Goal: Task Accomplishment & Management: Complete application form

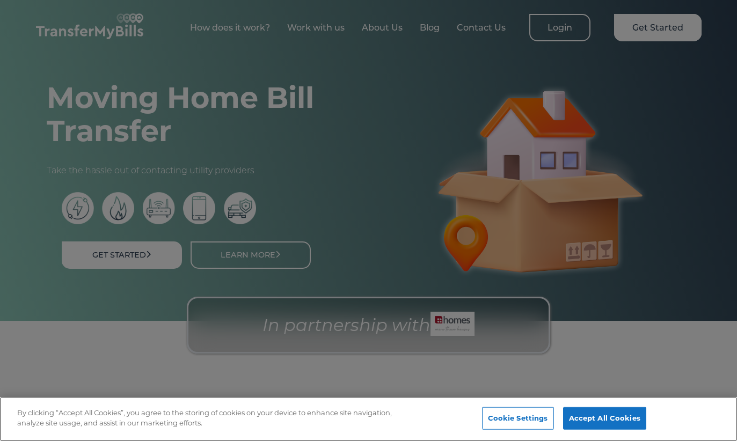
click at [597, 415] on button "Accept All Cookies" at bounding box center [604, 418] width 83 height 23
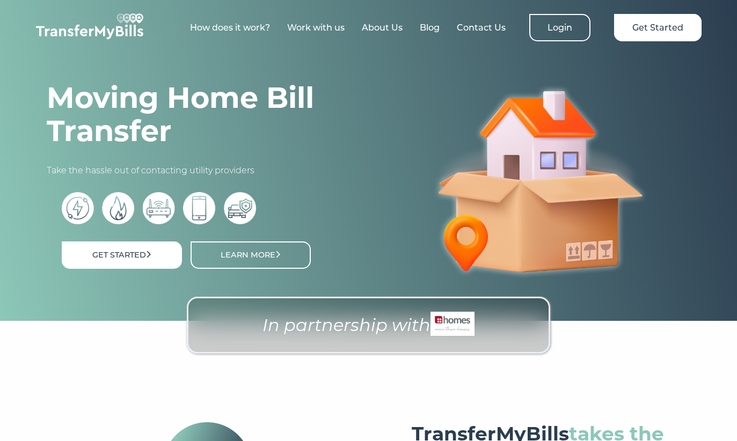
click at [126, 246] on link "Get Started" at bounding box center [122, 254] width 120 height 27
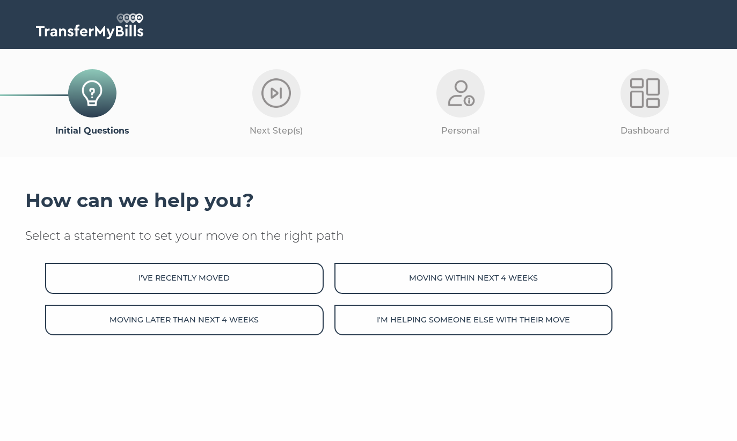
click at [535, 276] on button "Moving within next 4 weeks" at bounding box center [473, 278] width 278 height 31
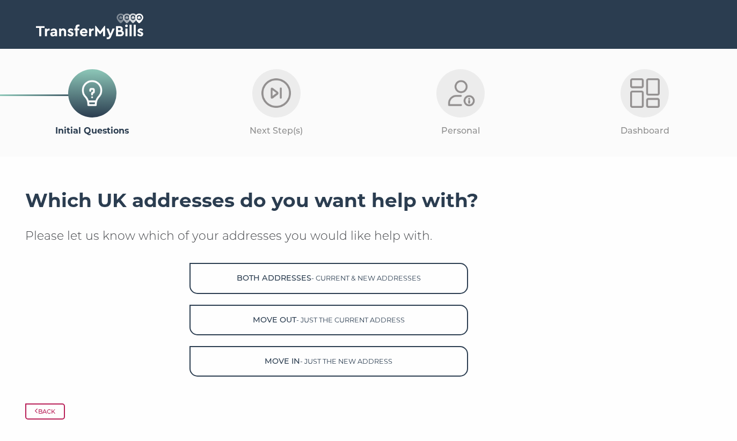
click at [428, 275] on button "Both Addresses - current & new addresses" at bounding box center [328, 278] width 278 height 31
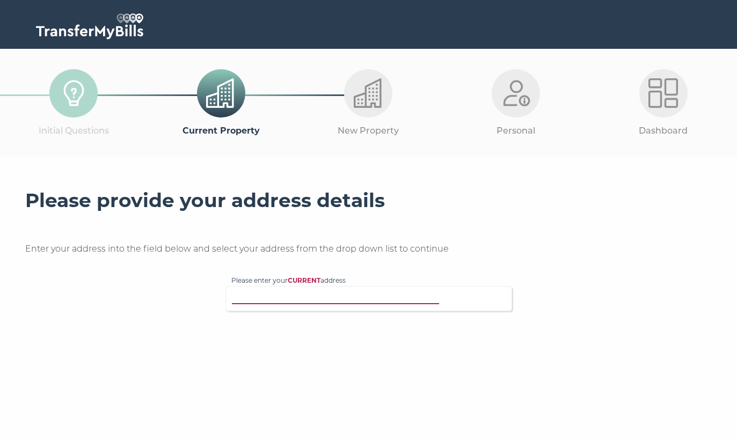
click at [336, 296] on input "Please enter your CURRENT address" at bounding box center [346, 297] width 231 height 11
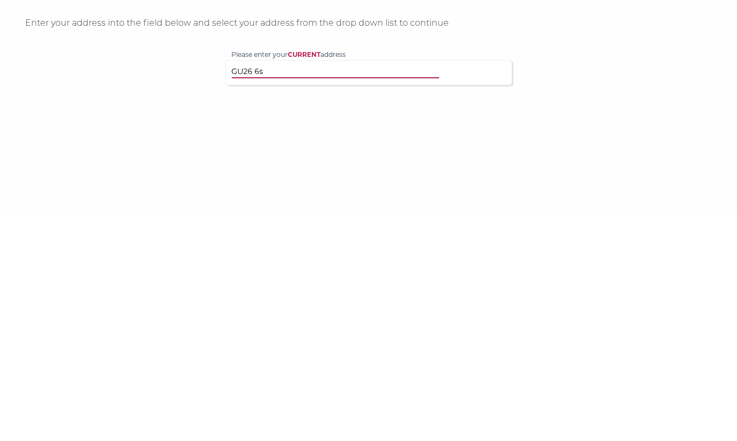
type input "GU26 6sw"
click at [356, 350] on p "Flat 4, Heatherbank, Tower Road, Hindhead, GU26 6SW" at bounding box center [374, 356] width 264 height 12
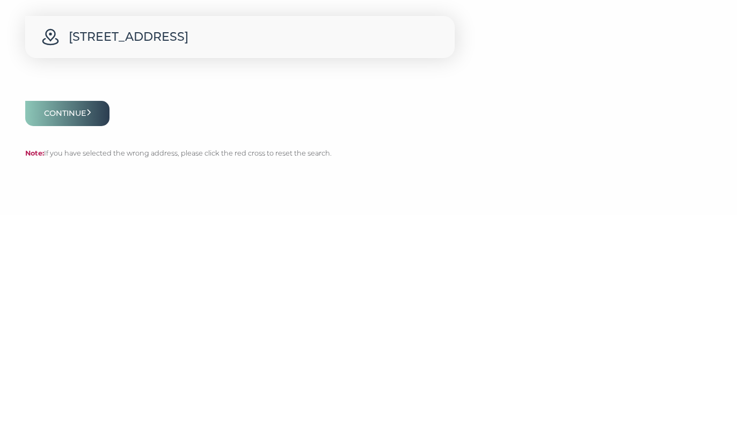
scroll to position [82, 0]
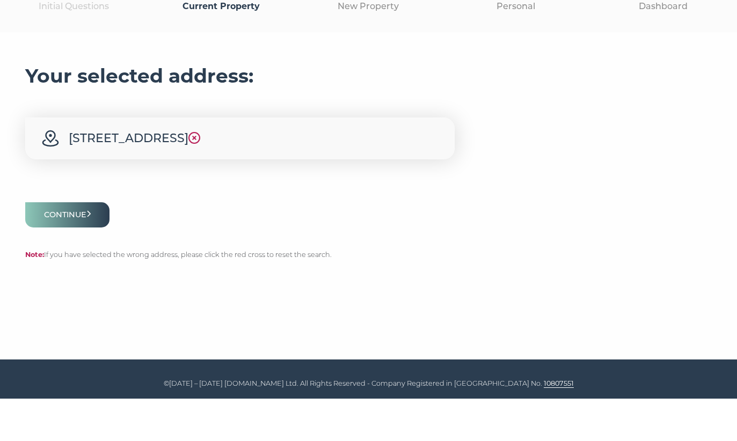
click at [79, 245] on button "Continue" at bounding box center [67, 257] width 85 height 25
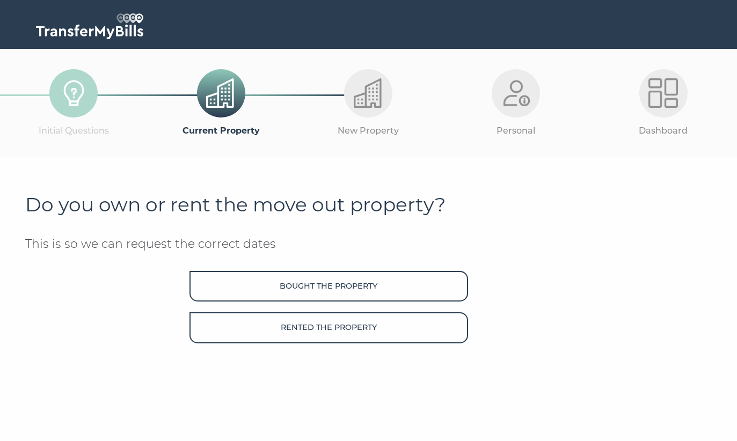
click at [324, 325] on button "Rented the property" at bounding box center [328, 327] width 278 height 31
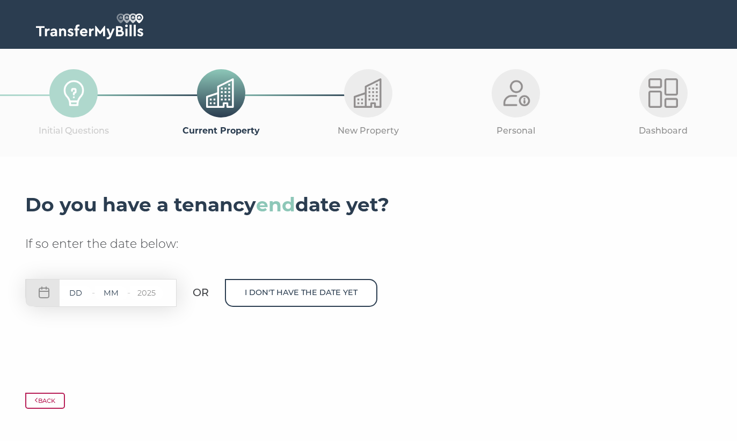
click at [79, 295] on input "text" at bounding box center [76, 293] width 32 height 13
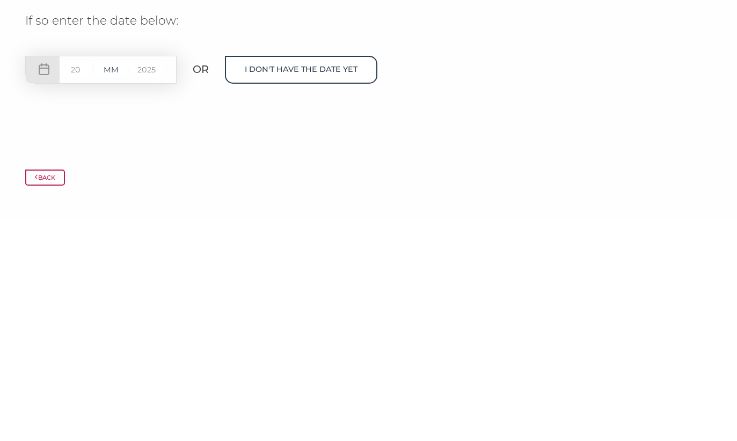
type input "20"
click at [119, 287] on input "text" at bounding box center [111, 293] width 32 height 13
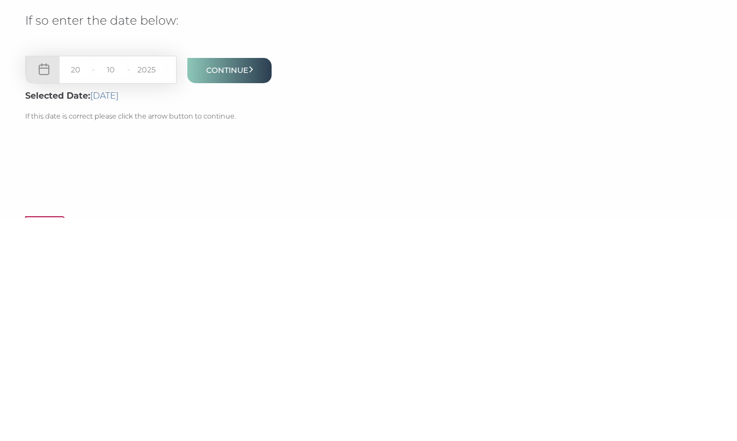
type input "10"
click at [245, 281] on button "Continue" at bounding box center [229, 293] width 85 height 25
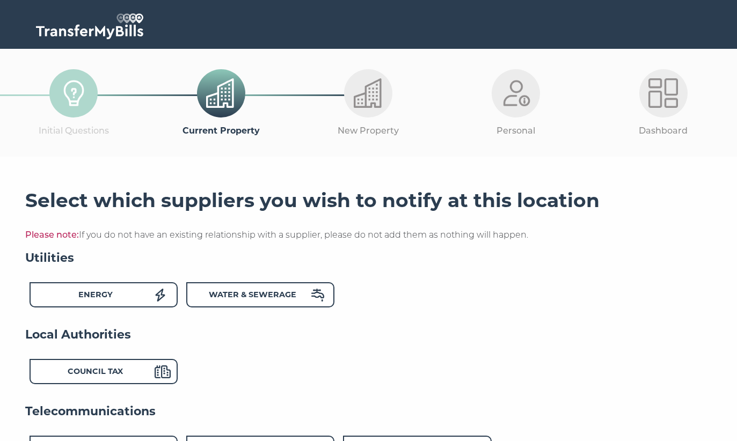
click at [262, 295] on strong "Water & Sewerage" at bounding box center [252, 295] width 87 height 10
click at [153, 374] on div "Council Tax" at bounding box center [95, 373] width 118 height 16
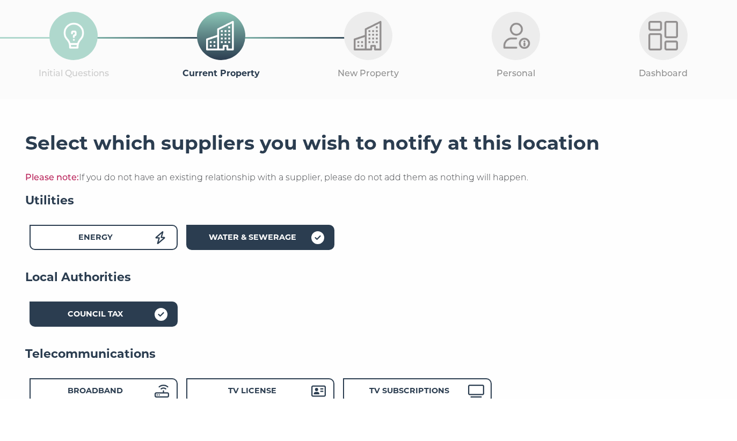
scroll to position [40, 0]
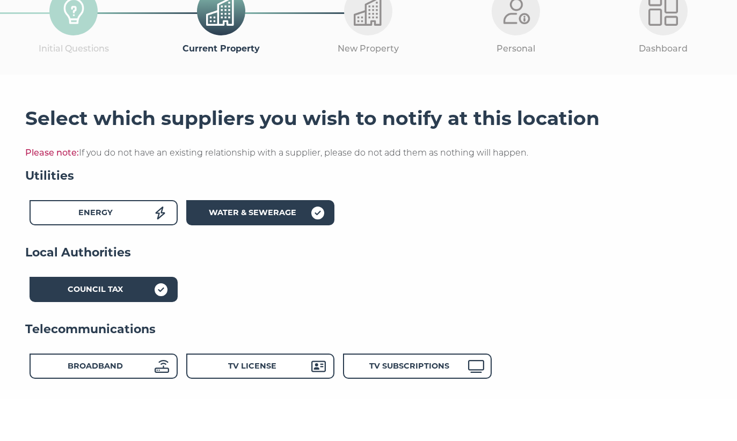
click at [156, 402] on icon at bounding box center [162, 408] width 14 height 13
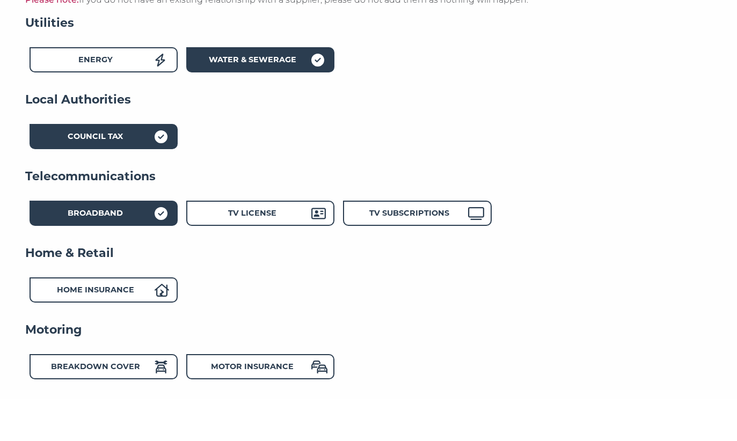
scroll to position [211, 0]
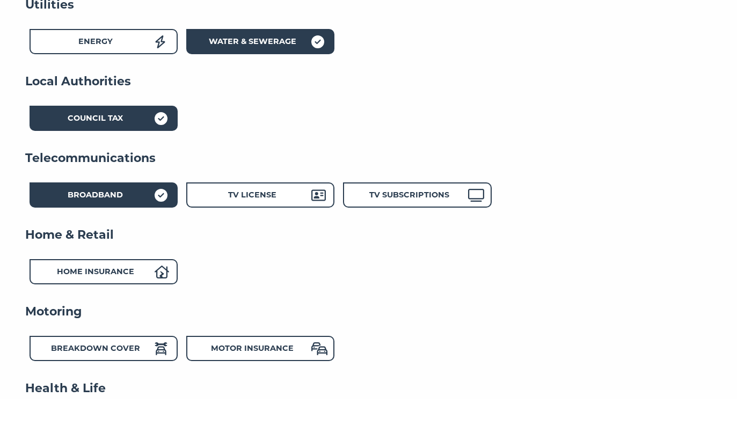
click at [158, 385] on icon at bounding box center [161, 391] width 12 height 13
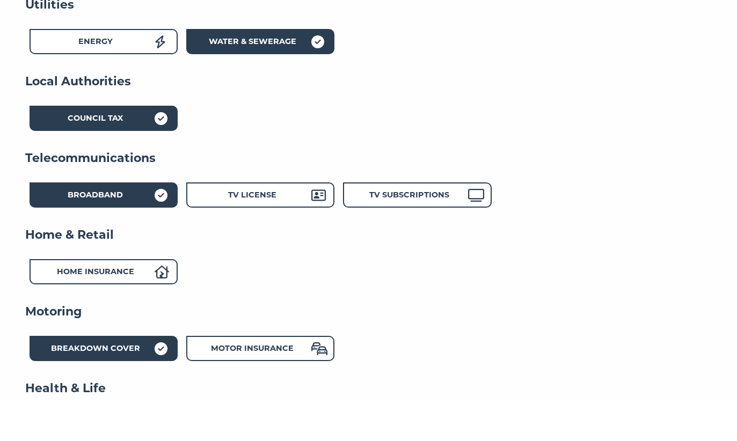
click at [241, 386] on strong "Motor Insurance" at bounding box center [252, 391] width 83 height 10
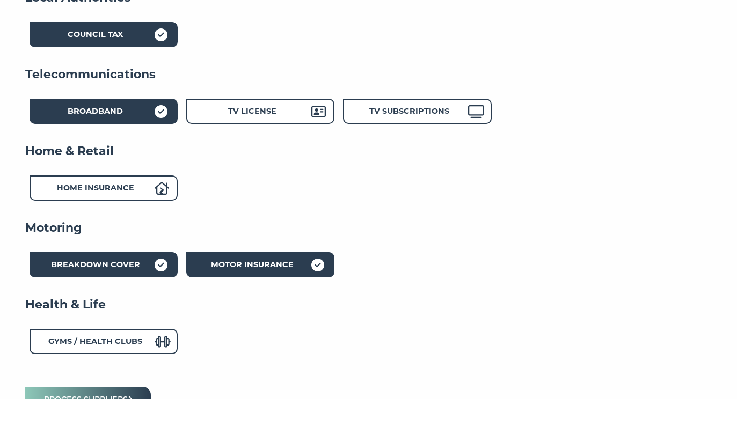
scroll to position [302, 0]
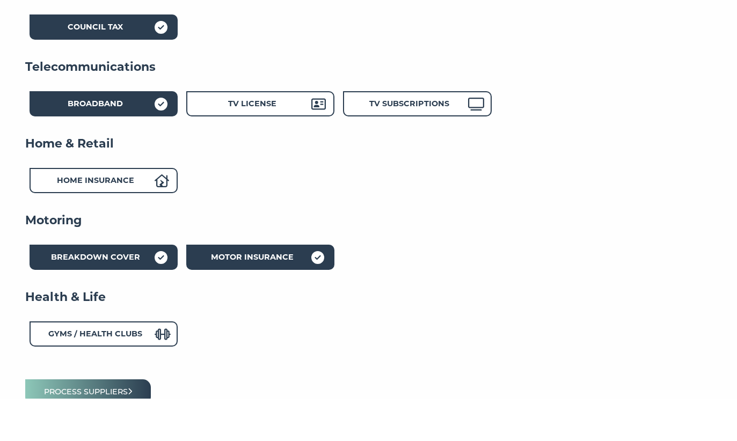
click at [106, 422] on button "Process suppliers" at bounding box center [88, 434] width 126 height 25
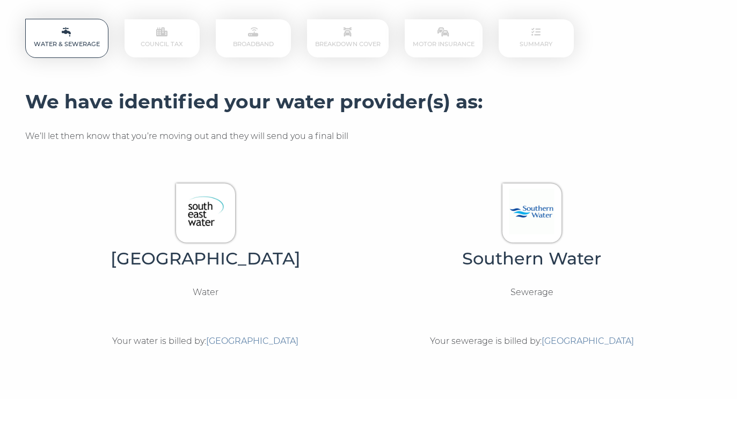
scroll to position [136, 0]
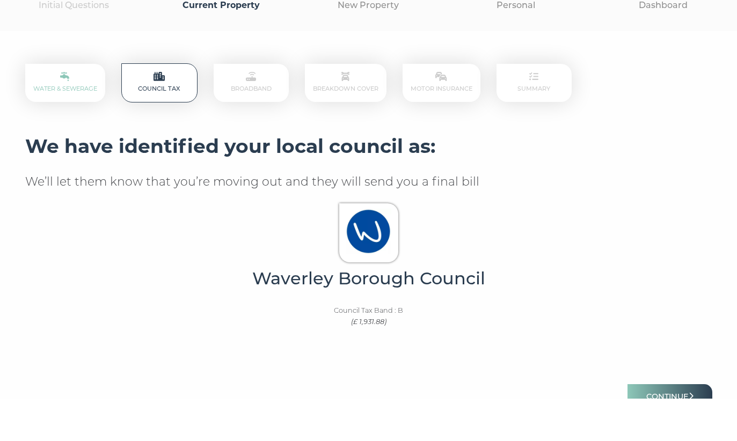
scroll to position [87, 0]
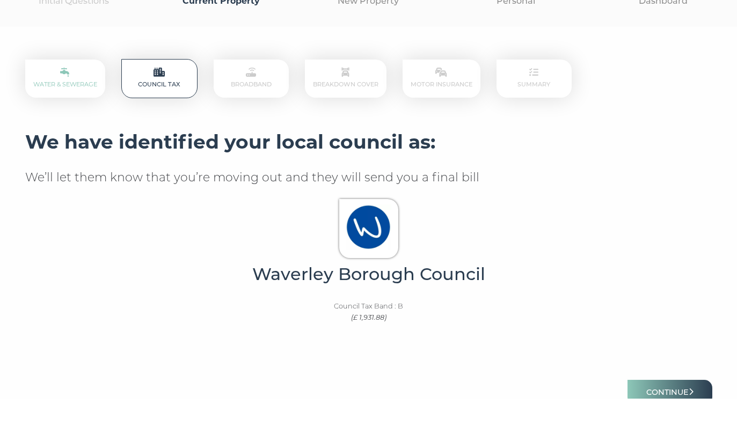
click at [684, 422] on button "Continue" at bounding box center [669, 434] width 85 height 25
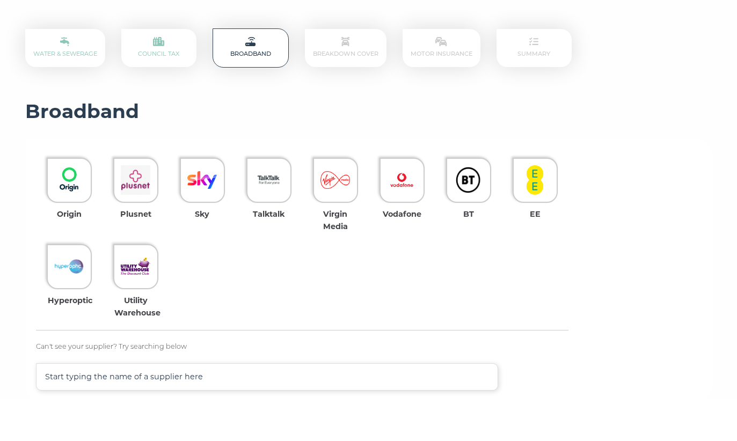
scroll to position [130, 0]
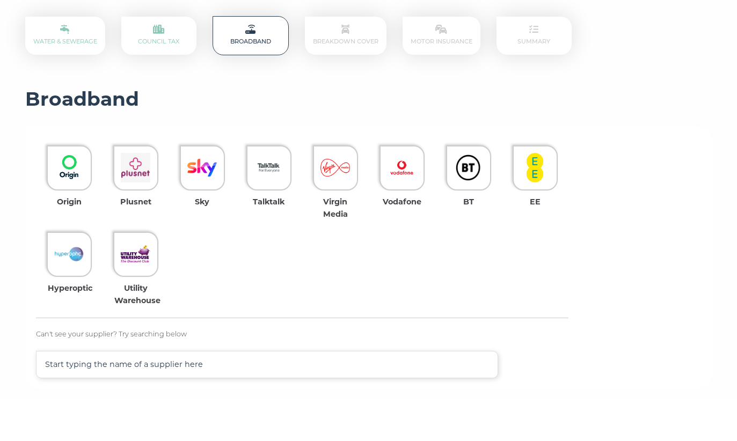
click at [205, 195] on img at bounding box center [202, 210] width 30 height 30
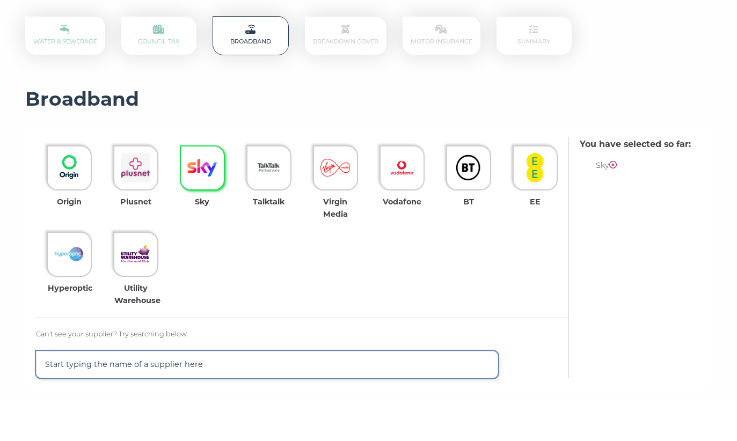
click at [318, 393] on input "text" at bounding box center [267, 406] width 462 height 27
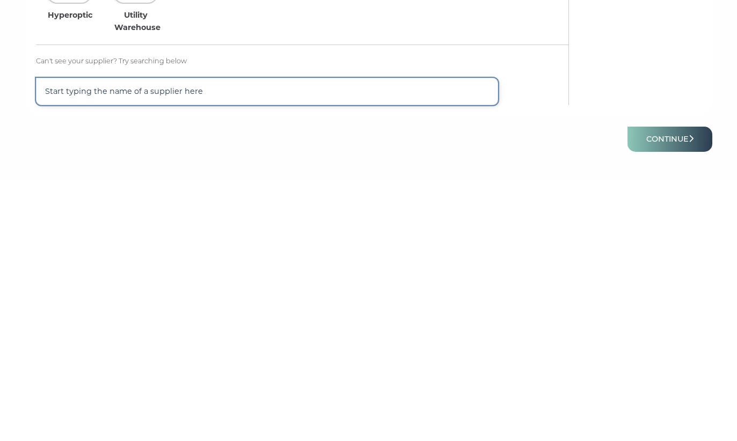
scroll to position [191, 0]
type input "Three"
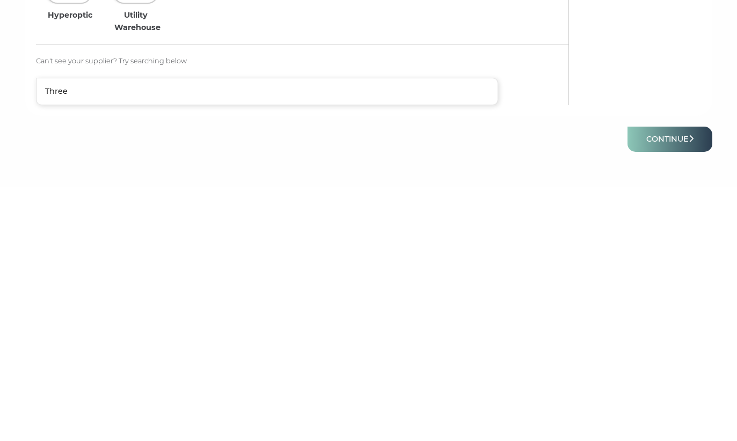
scroll to position [263, 0]
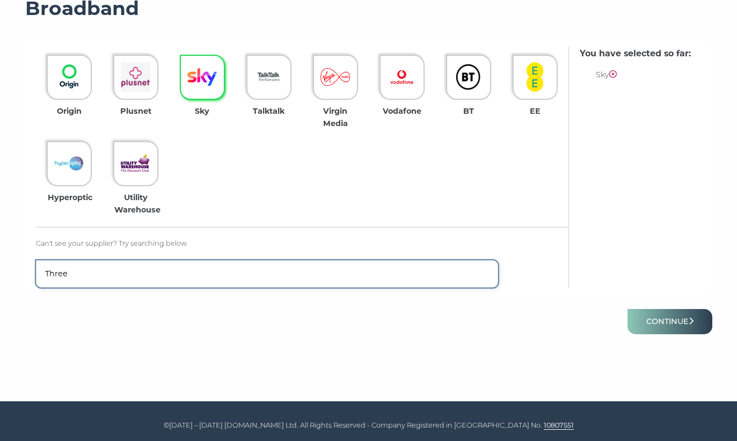
click at [435, 282] on input "Three" at bounding box center [267, 273] width 462 height 27
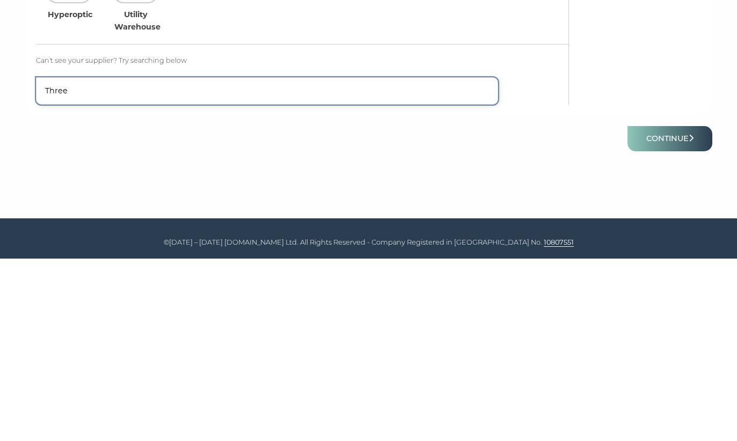
click at [668, 309] on button "Continue" at bounding box center [669, 321] width 85 height 25
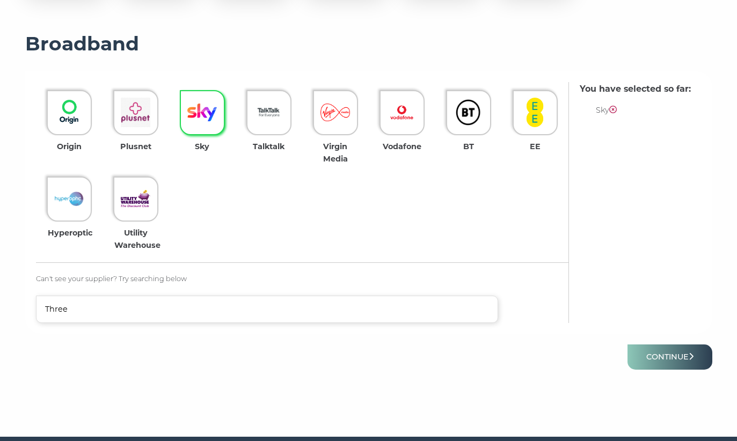
scroll to position [222, 0]
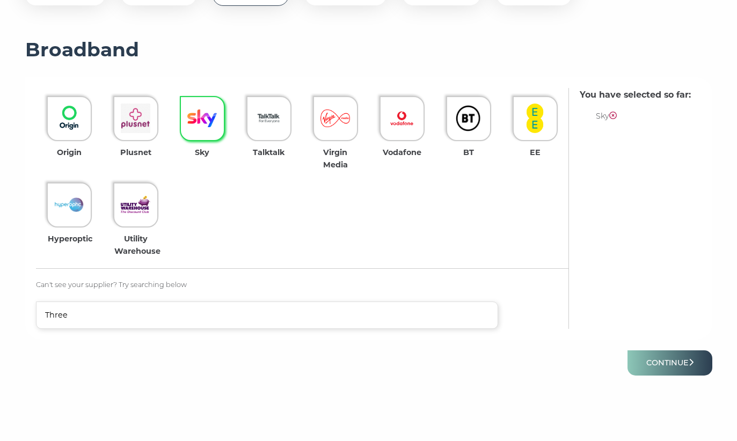
click at [611, 118] on icon at bounding box center [613, 116] width 8 height 8
click at [199, 119] on img at bounding box center [202, 119] width 30 height 30
click at [680, 361] on button "Continue" at bounding box center [669, 362] width 85 height 25
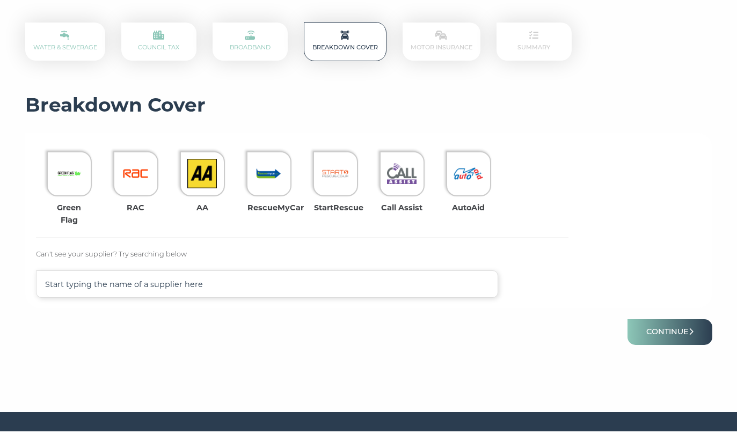
scroll to position [164, 0]
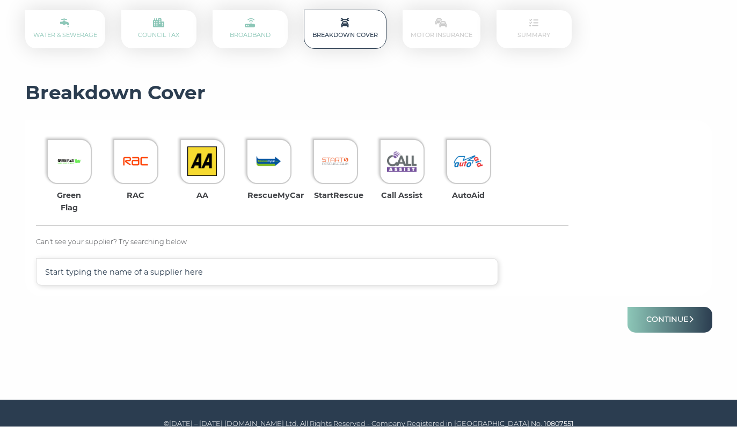
click at [268, 25] on p "Broadband" at bounding box center [249, 44] width 75 height 38
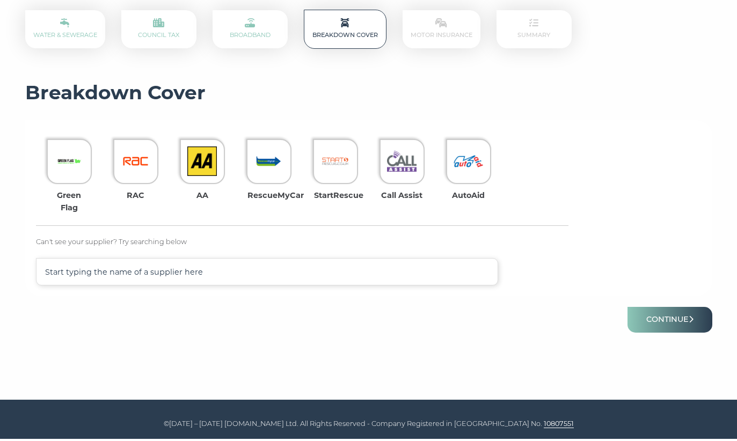
scroll to position [0, 0]
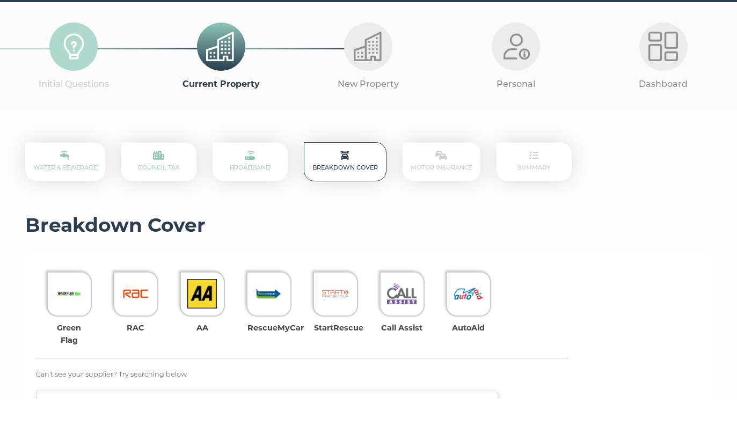
scroll to position [8, 0]
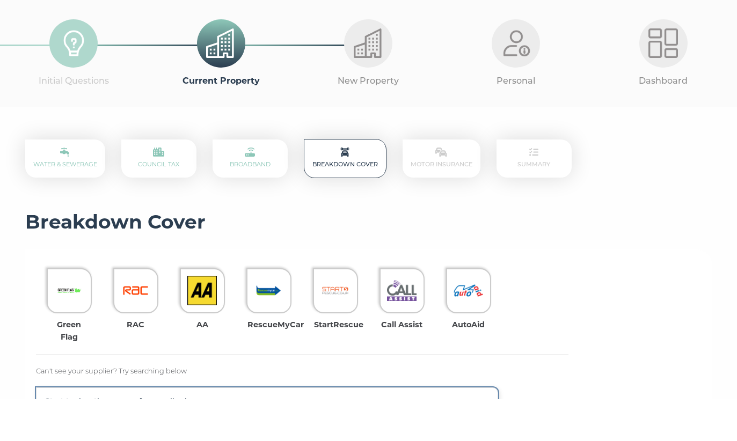
click at [299, 430] on input "text" at bounding box center [267, 443] width 462 height 27
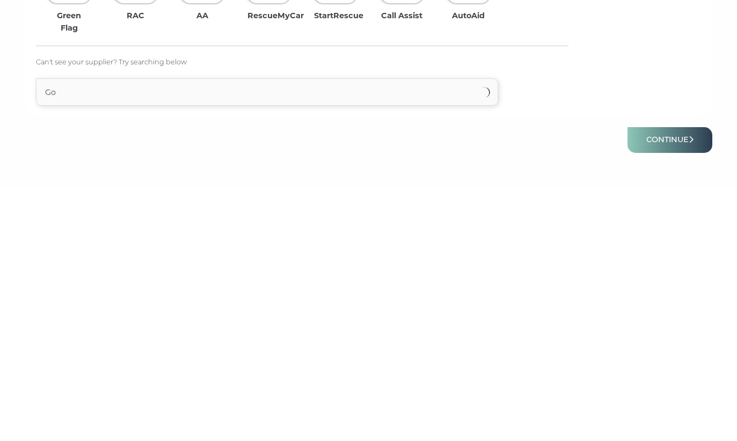
scroll to position [177, 0]
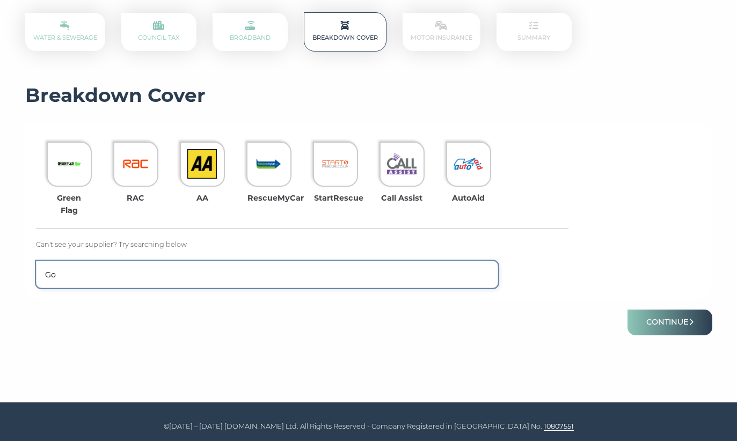
click at [339, 271] on input "Go" at bounding box center [267, 274] width 462 height 27
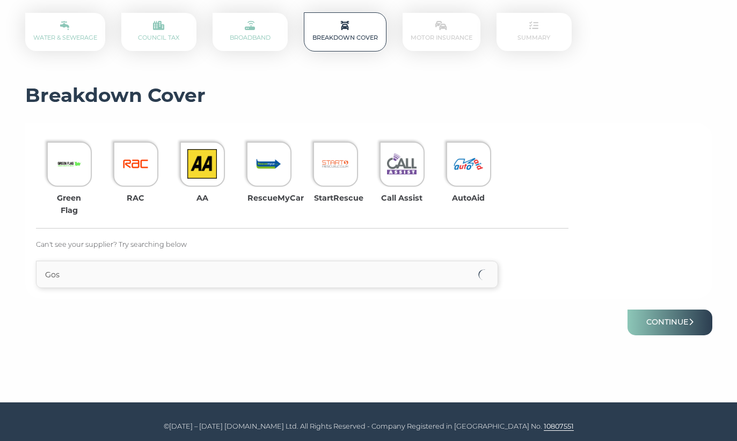
click at [514, 275] on div "Green Flag RAC AA RescueMyCar StartRescue Call Assist AutoAid Can't see your su…" at bounding box center [302, 211] width 532 height 155
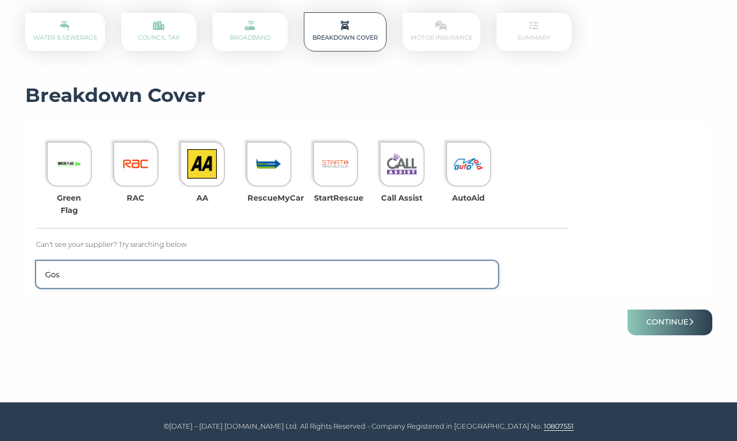
click at [394, 276] on input "Gos" at bounding box center [267, 274] width 462 height 27
click at [388, 266] on input "Goski" at bounding box center [267, 274] width 462 height 27
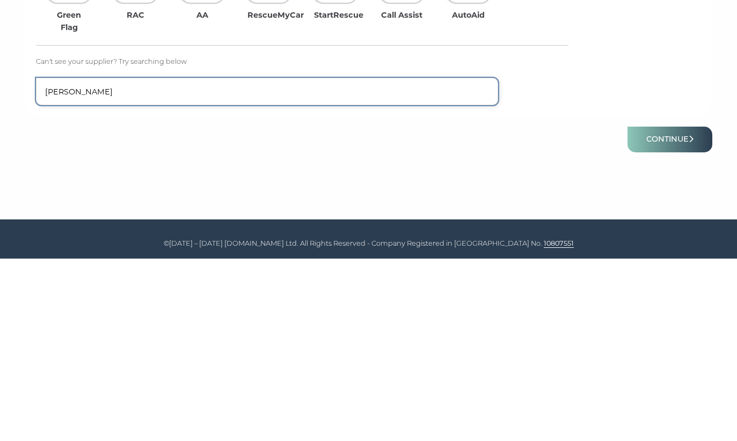
click at [123, 261] on input "Goski" at bounding box center [267, 274] width 462 height 27
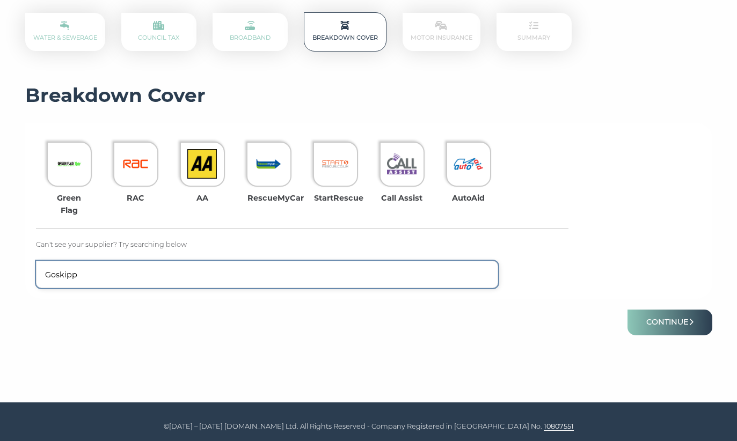
click at [353, 275] on input "Goskipp" at bounding box center [267, 274] width 462 height 27
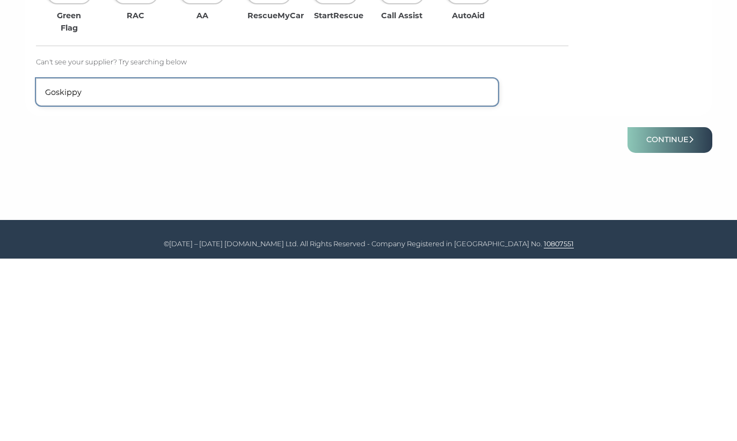
type input "Goskippy"
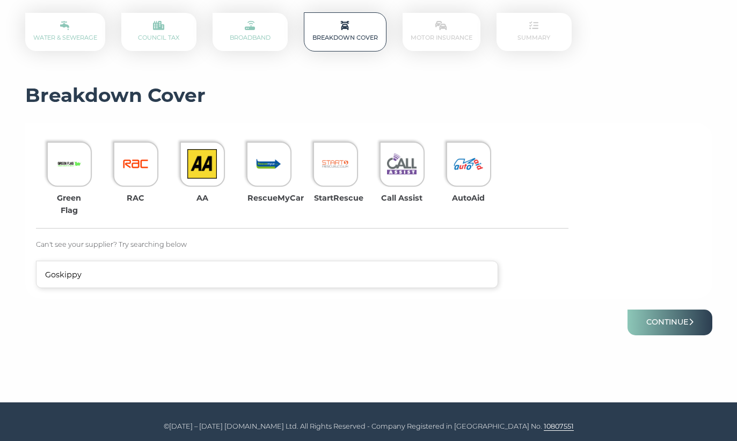
click at [139, 159] on img at bounding box center [136, 164] width 30 height 30
click at [681, 332] on button "Continue" at bounding box center [669, 322] width 85 height 25
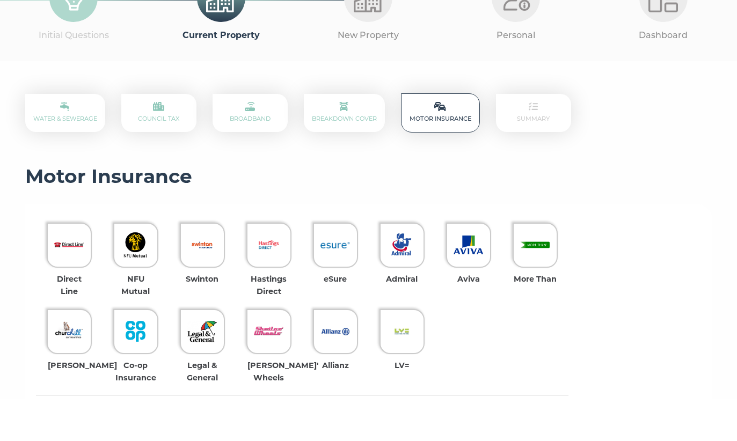
scroll to position [54, 0]
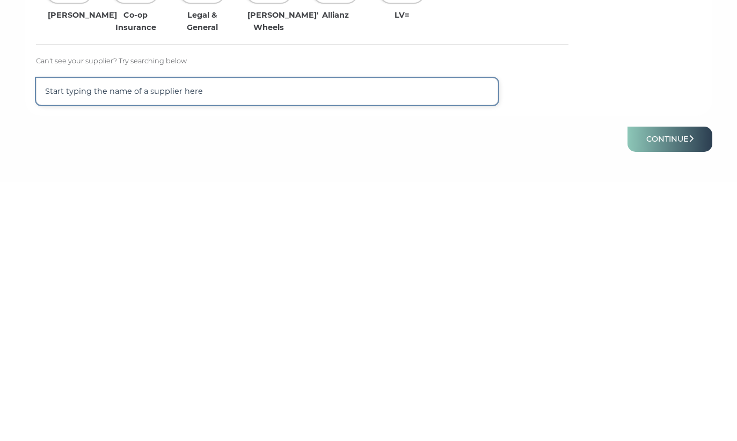
scroll to position [191, 0]
type input "Go"
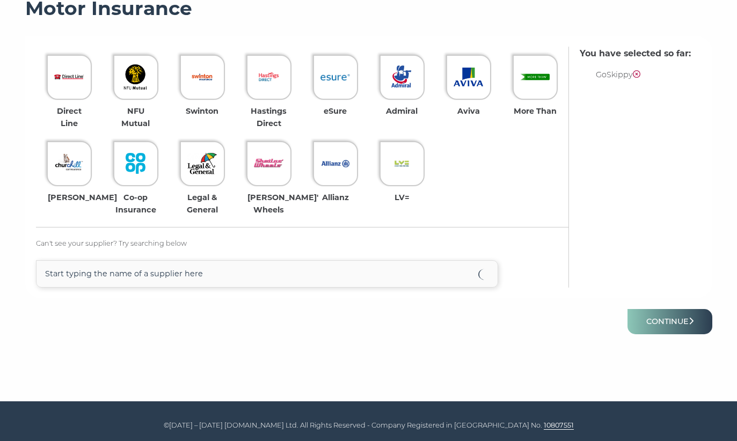
scroll to position [221, 0]
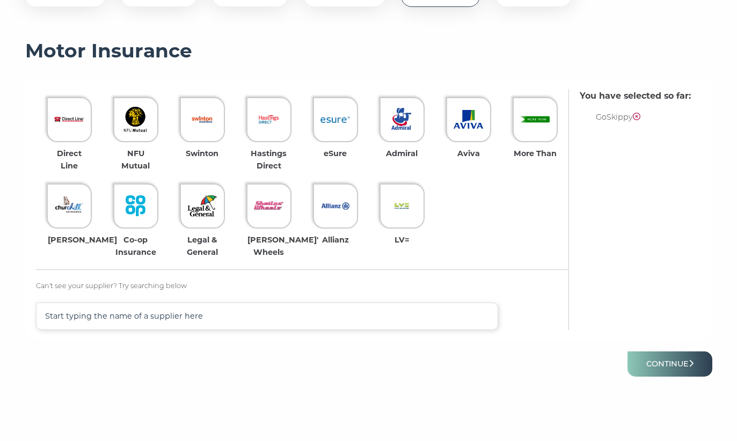
click at [682, 359] on button "Continue" at bounding box center [669, 363] width 85 height 25
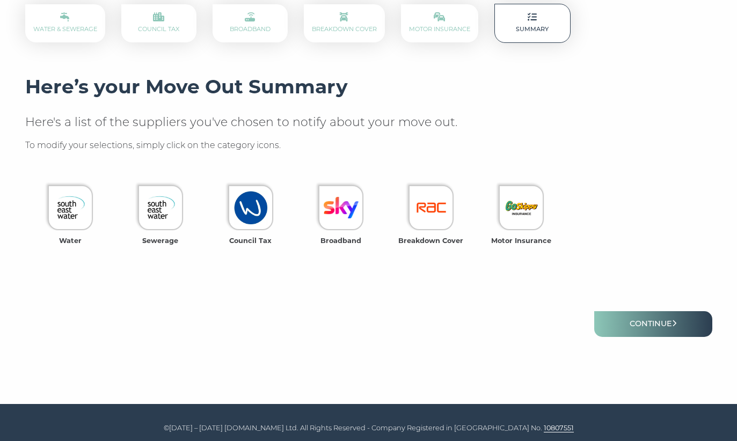
scroll to position [177, 0]
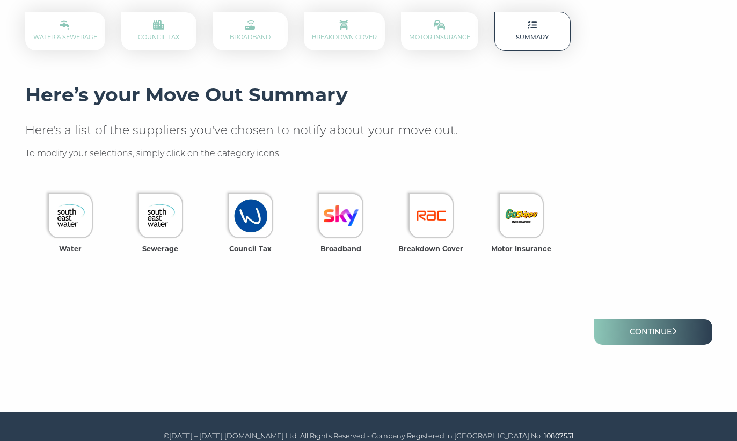
click at [687, 331] on link "Continue" at bounding box center [653, 331] width 118 height 25
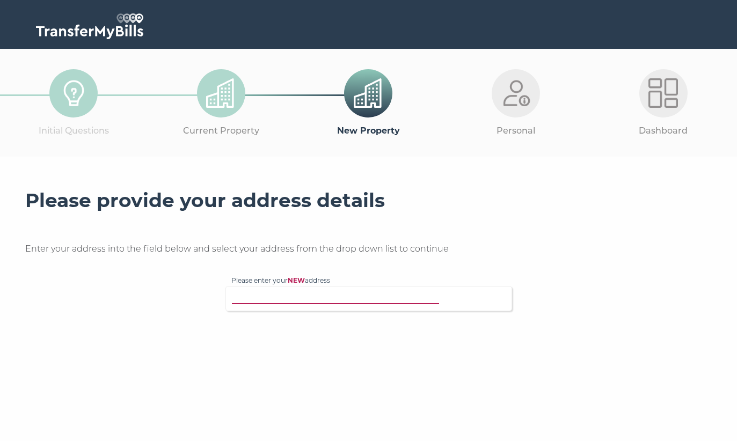
click at [447, 296] on input "Please enter your NEW address" at bounding box center [346, 297] width 231 height 11
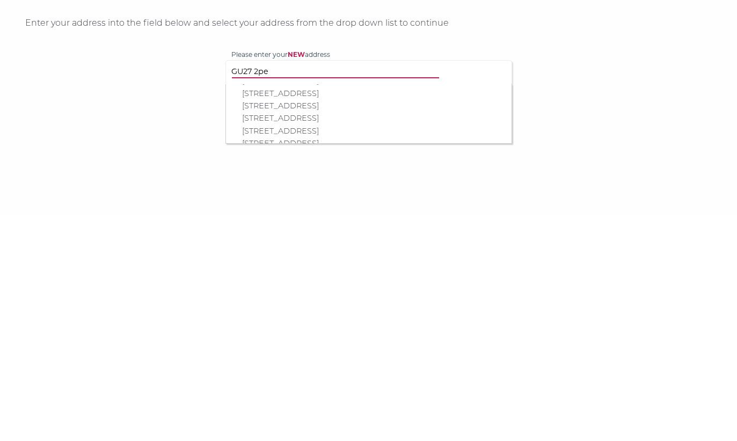
scroll to position [113, 0]
type input "GU27 2pe"
click at [458, 337] on p "Flat 9, Haslemere House, Lower Street, Haslemere, GU27 2PE" at bounding box center [374, 343] width 264 height 12
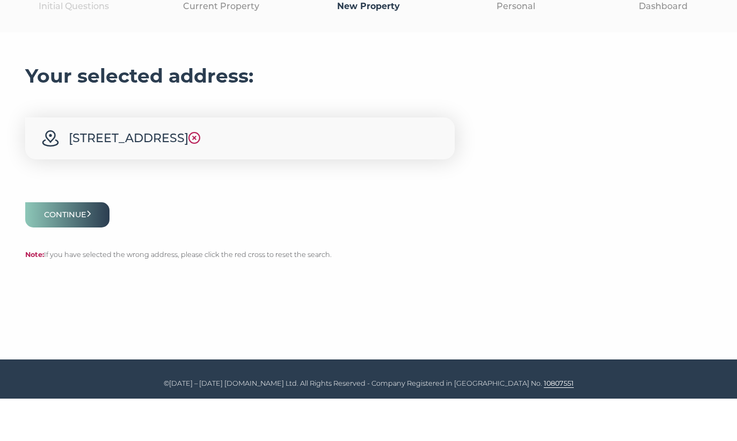
click at [71, 245] on button "Continue" at bounding box center [67, 257] width 85 height 25
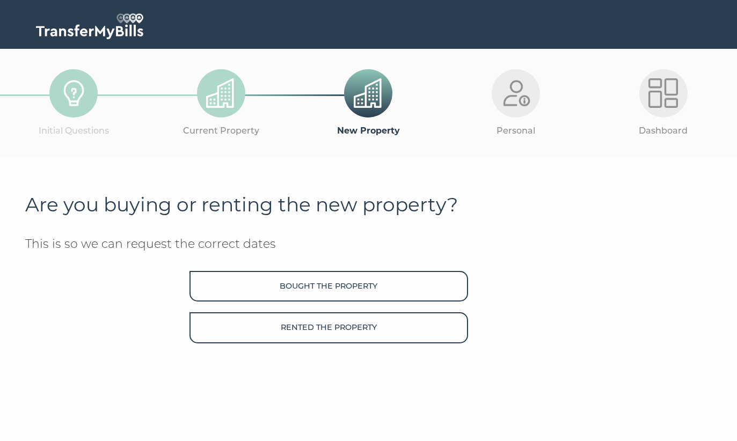
click at [313, 333] on button "Rented the property" at bounding box center [328, 327] width 278 height 31
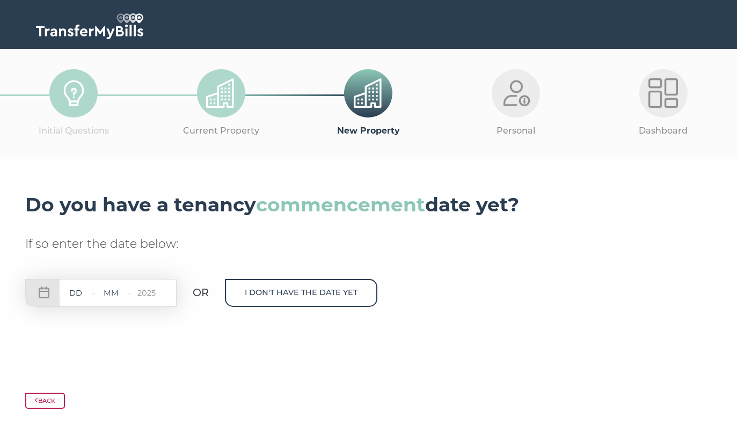
click at [70, 295] on input "text" at bounding box center [76, 293] width 32 height 13
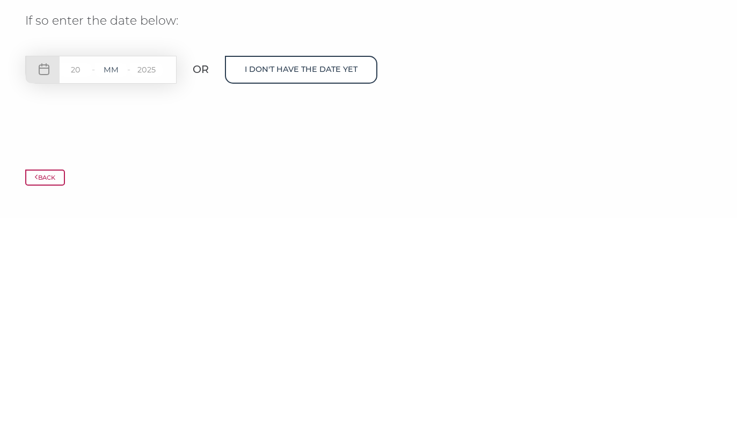
type input "20"
click at [116, 287] on input "text" at bounding box center [111, 293] width 32 height 13
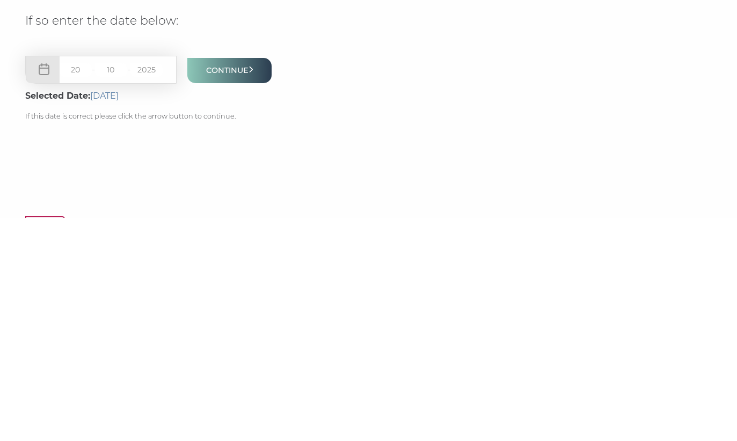
type input "10"
click at [244, 281] on button "Continue" at bounding box center [229, 293] width 85 height 25
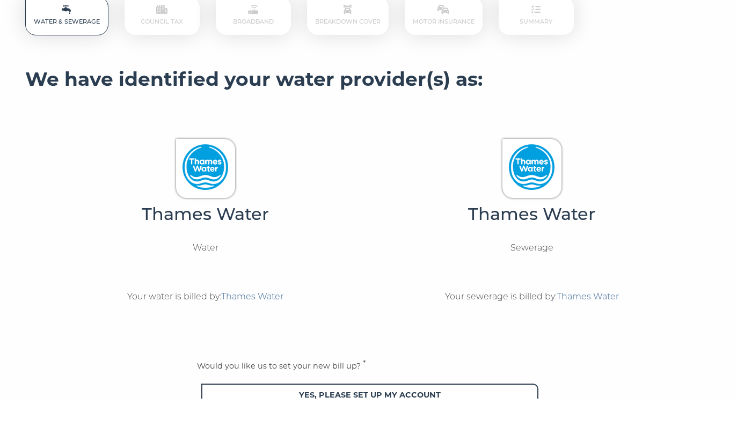
scroll to position [187, 0]
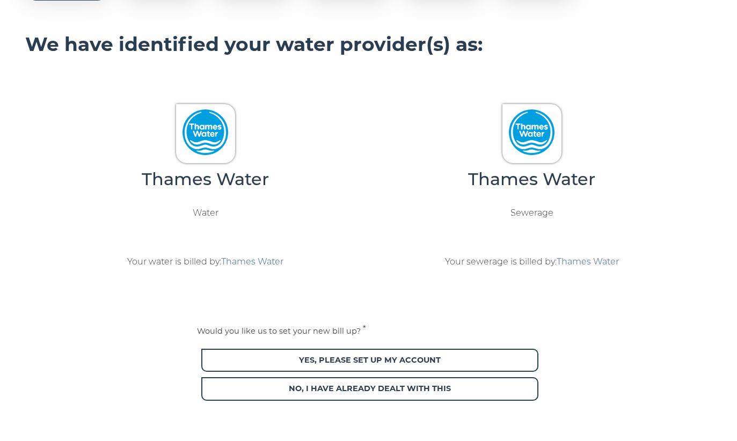
click at [486, 390] on span "Yes, please set up my account" at bounding box center [369, 401] width 337 height 23
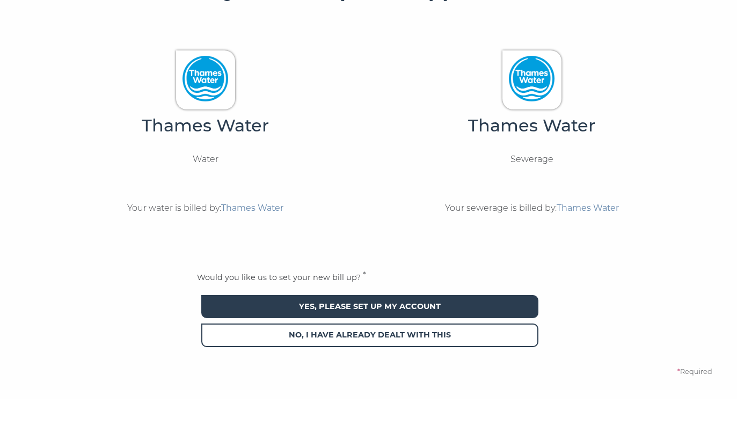
scroll to position [245, 0]
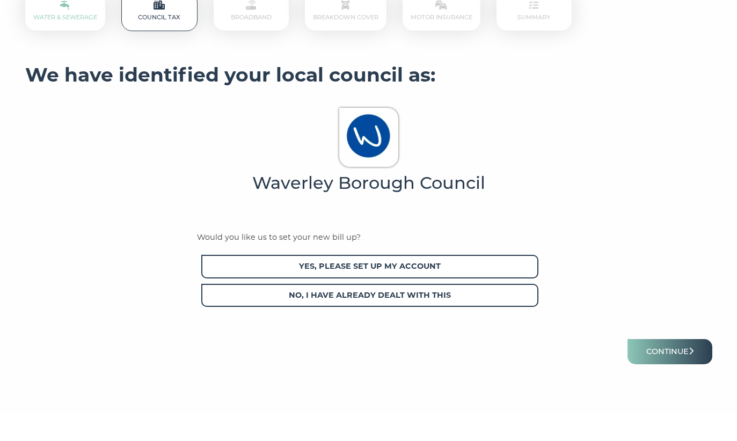
scroll to position [173, 0]
click at [368, 278] on span "Yes, please set up my account" at bounding box center [369, 289] width 337 height 23
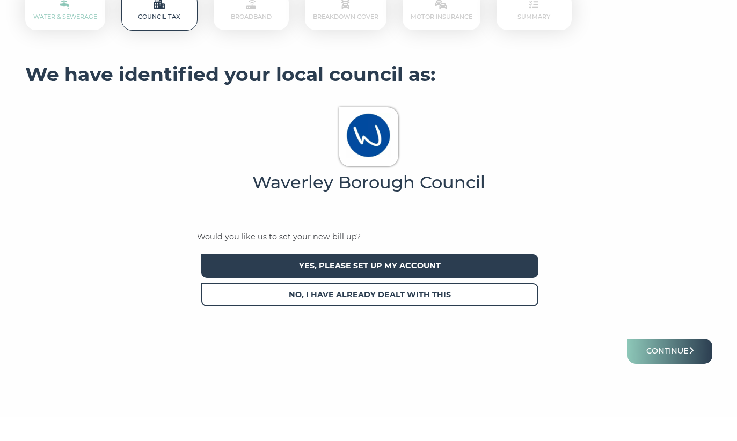
click at [673, 363] on button "Continue" at bounding box center [669, 375] width 85 height 25
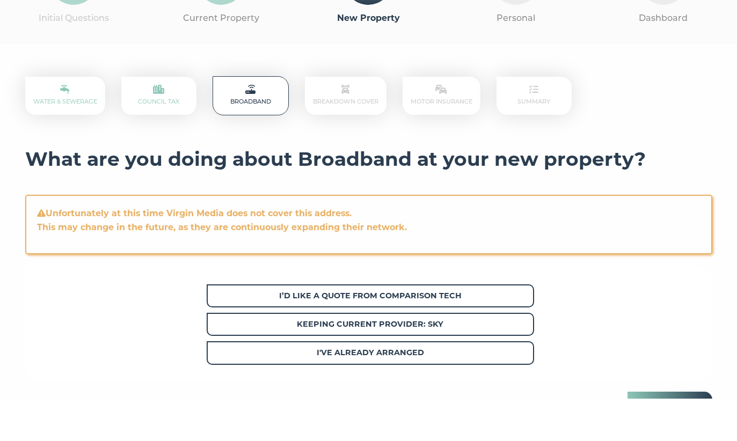
scroll to position [86, 0]
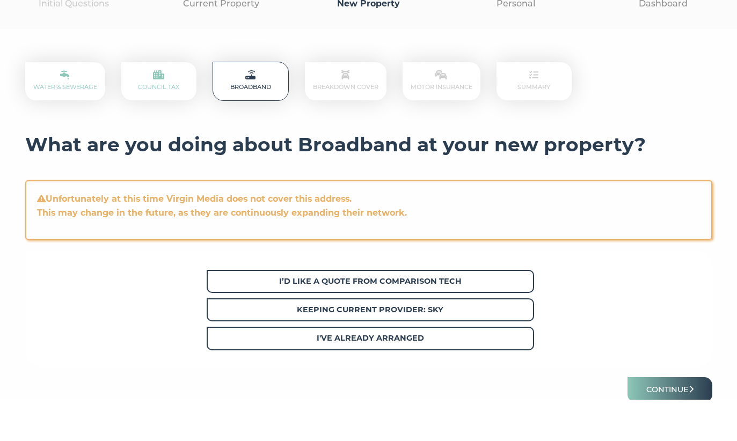
click at [484, 340] on span "Keeping current provider: Sky" at bounding box center [370, 351] width 327 height 23
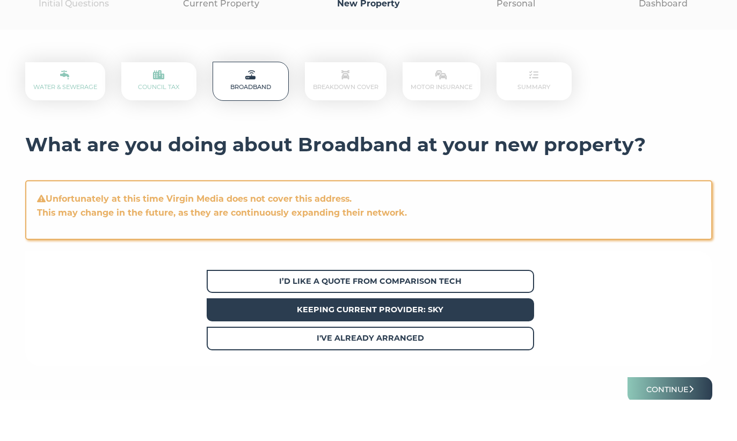
click at [673, 419] on button "Continue" at bounding box center [669, 431] width 85 height 25
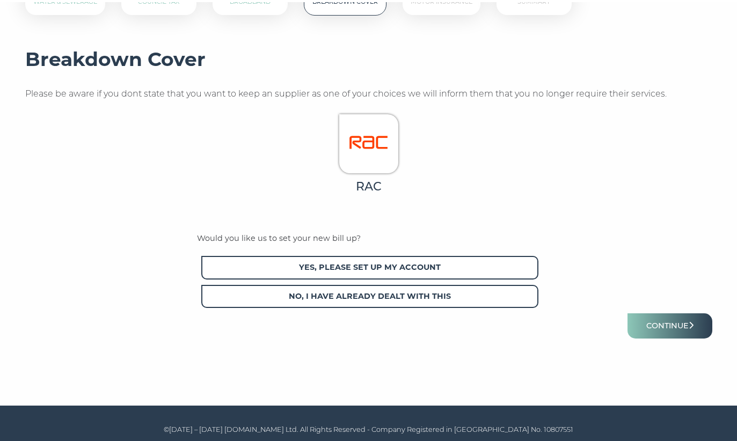
scroll to position [215, 0]
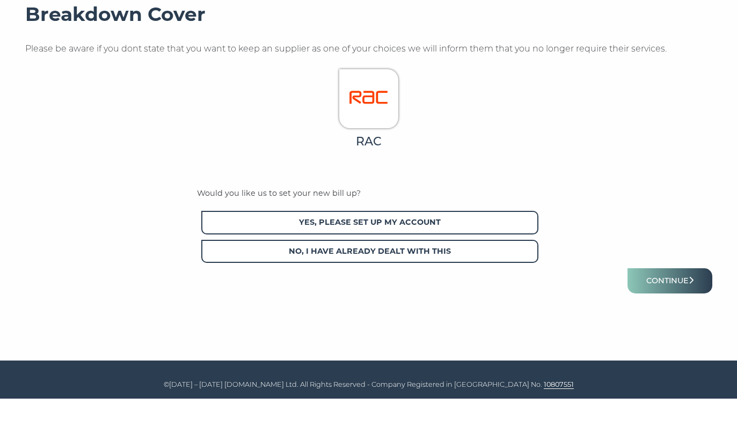
click at [372, 253] on span "Yes, please set up my account" at bounding box center [369, 264] width 337 height 23
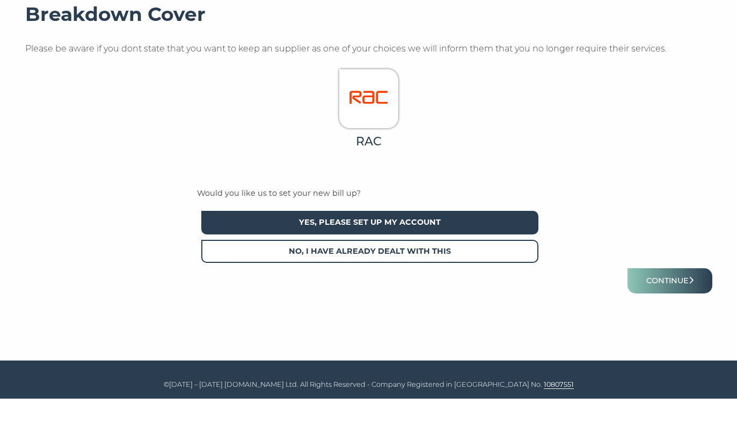
click at [674, 311] on button "Continue" at bounding box center [669, 323] width 85 height 25
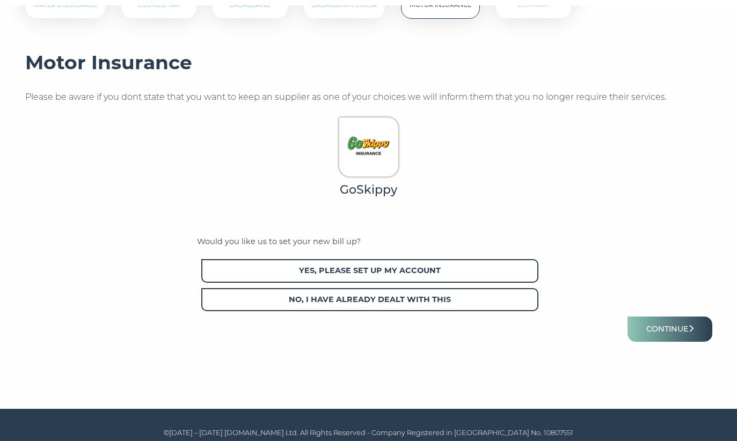
scroll to position [215, 0]
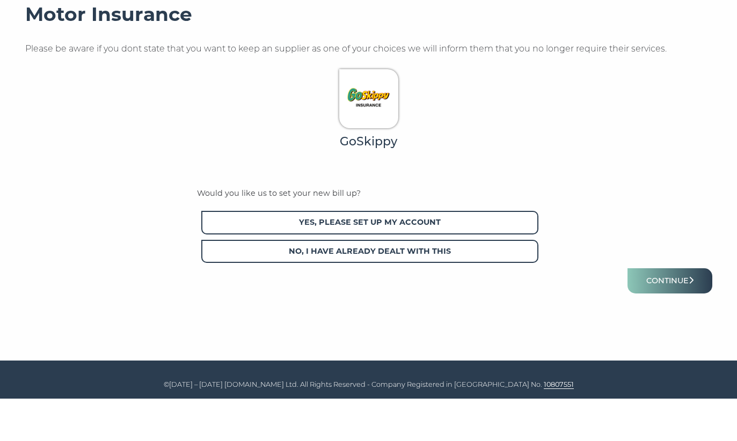
click at [401, 253] on span "Yes, please set up my account" at bounding box center [369, 264] width 337 height 23
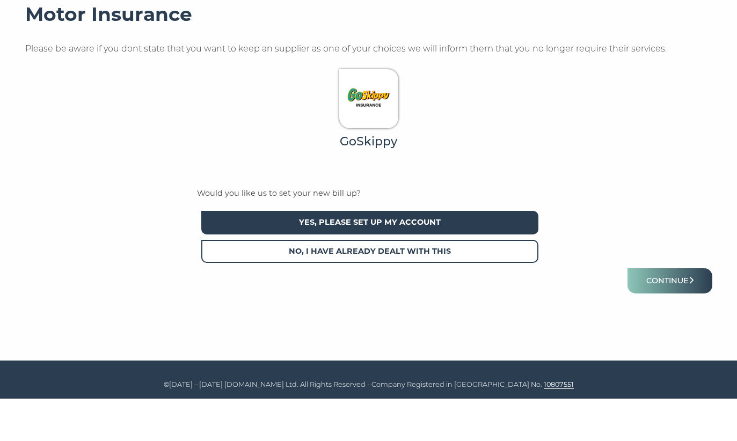
click at [659, 311] on button "Continue" at bounding box center [669, 323] width 85 height 25
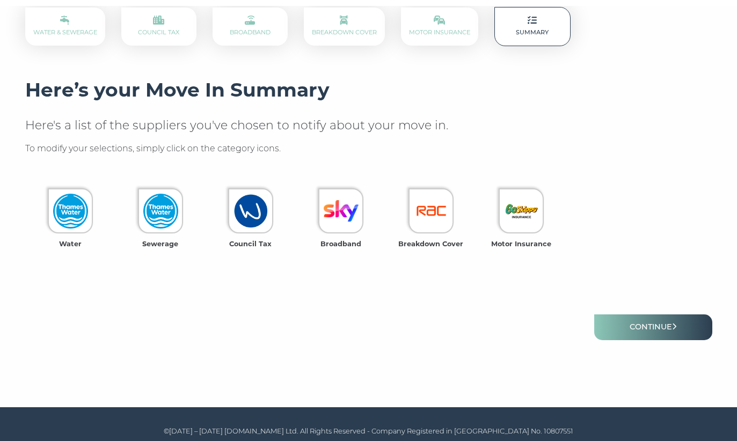
scroll to position [185, 0]
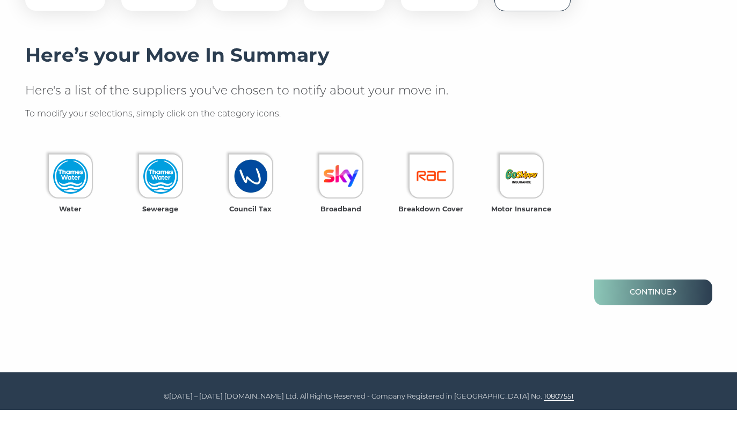
click at [645, 311] on link "Continue" at bounding box center [653, 323] width 118 height 25
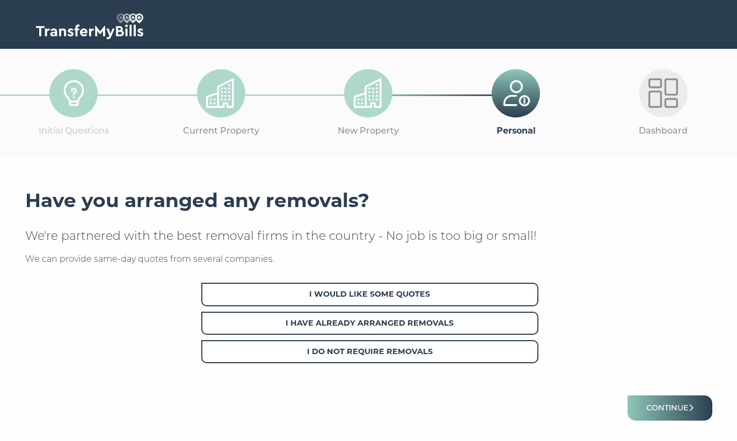
click at [434, 349] on span "I Do Not Require Removals" at bounding box center [369, 351] width 337 height 23
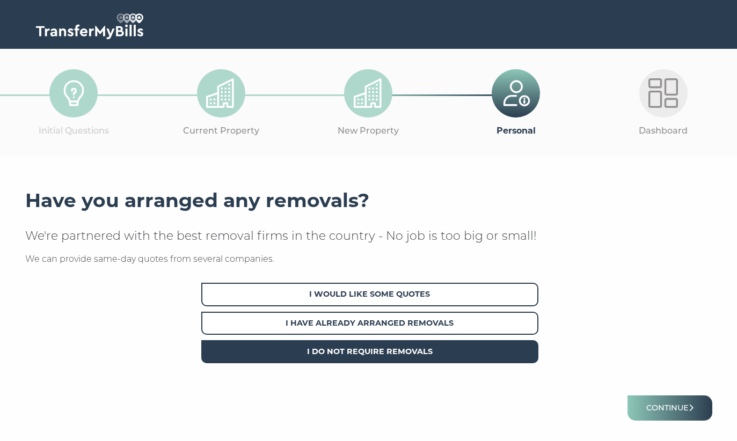
click at [678, 399] on button "Continue" at bounding box center [669, 407] width 85 height 25
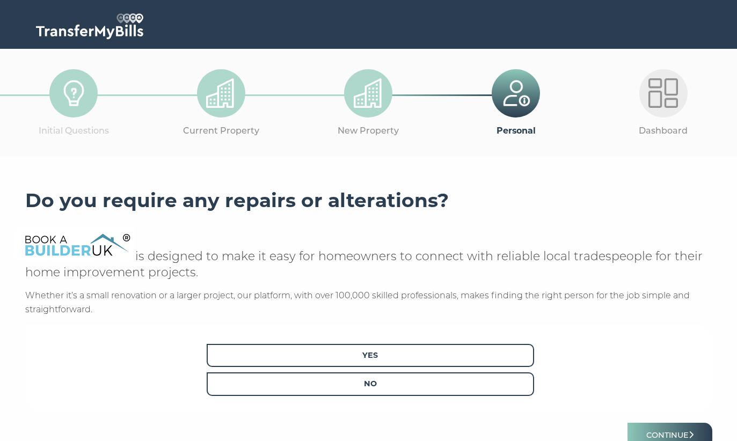
click at [488, 384] on span "No" at bounding box center [370, 383] width 327 height 23
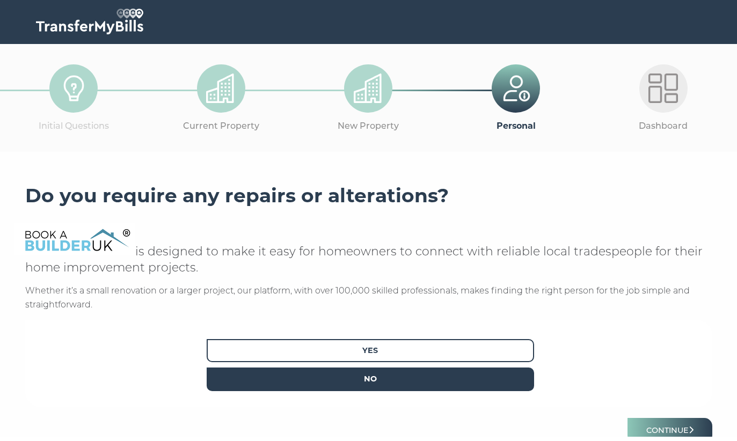
click at [677, 427] on button "Continue" at bounding box center [669, 435] width 85 height 25
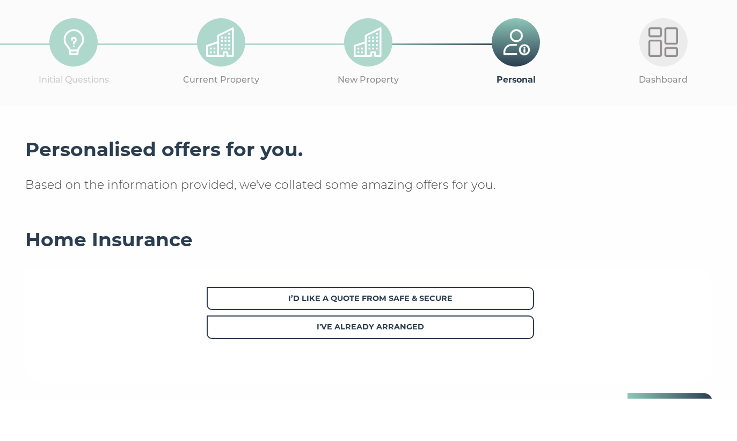
scroll to position [10, 0]
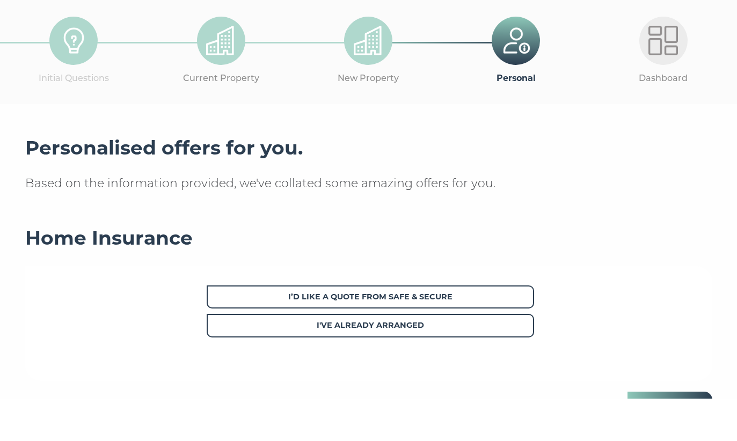
click at [420, 363] on strong "I've already arranged" at bounding box center [370, 368] width 107 height 10
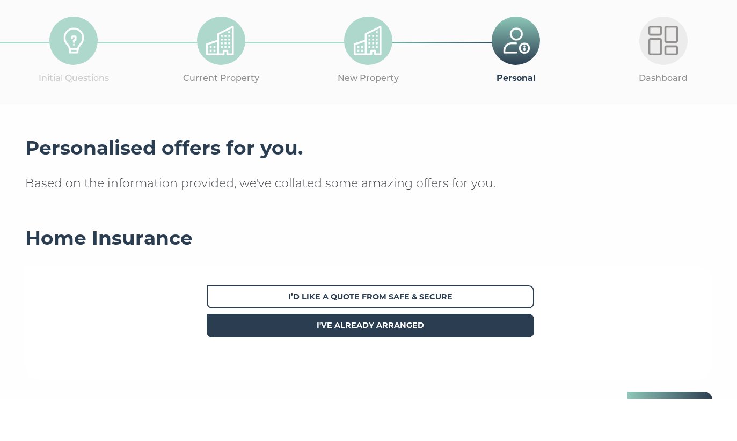
click at [669, 434] on button "Continue" at bounding box center [669, 446] width 85 height 25
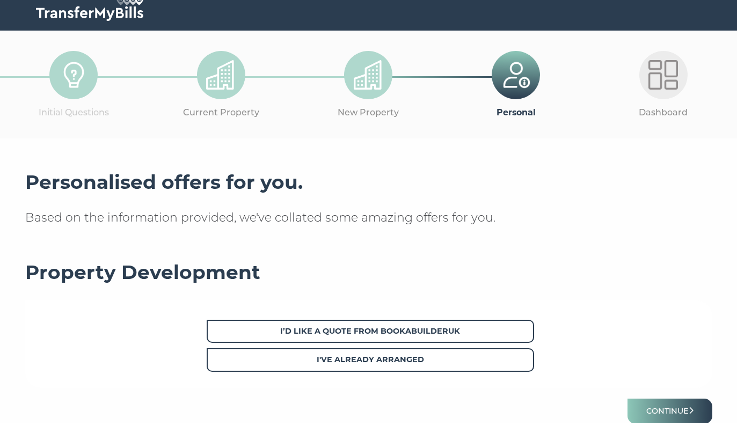
click at [421, 373] on strong "I've already arranged" at bounding box center [370, 378] width 107 height 10
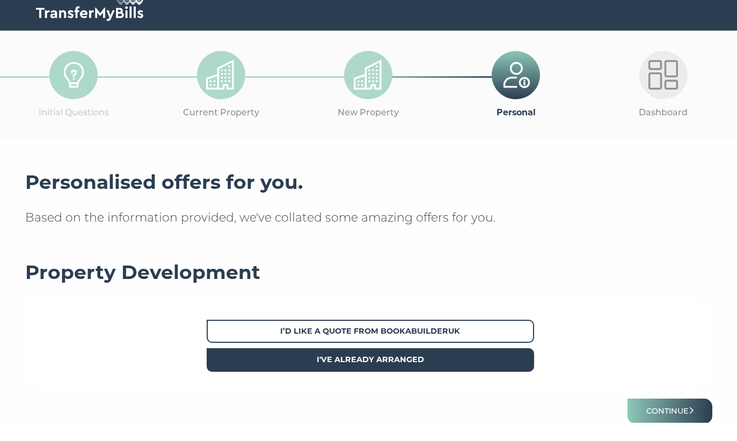
click at [663, 417] on button "Continue" at bounding box center [669, 429] width 85 height 25
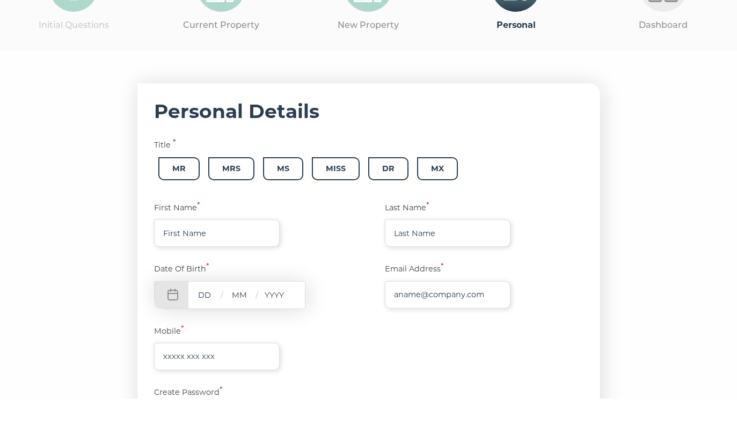
scroll to position [67, 0]
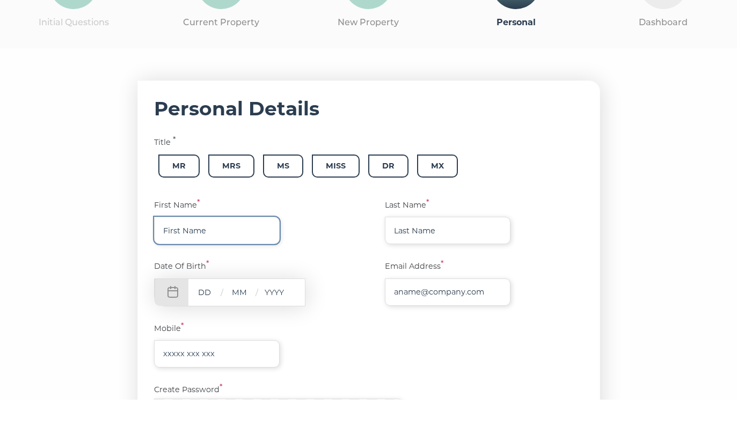
click at [240, 258] on input "text" at bounding box center [217, 271] width 126 height 27
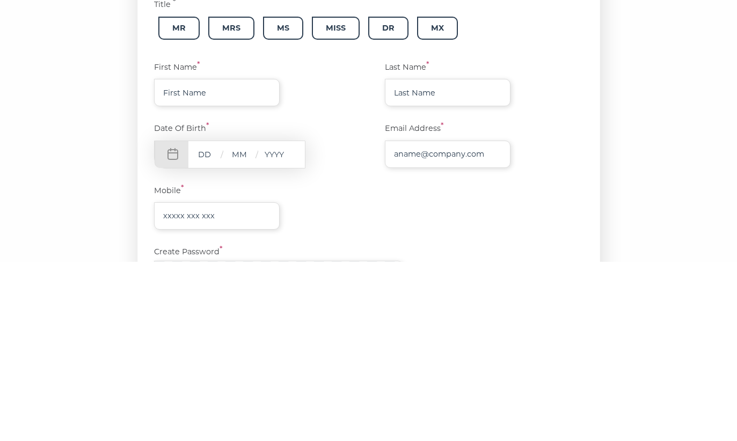
click at [177, 196] on span "Mr" at bounding box center [178, 207] width 41 height 23
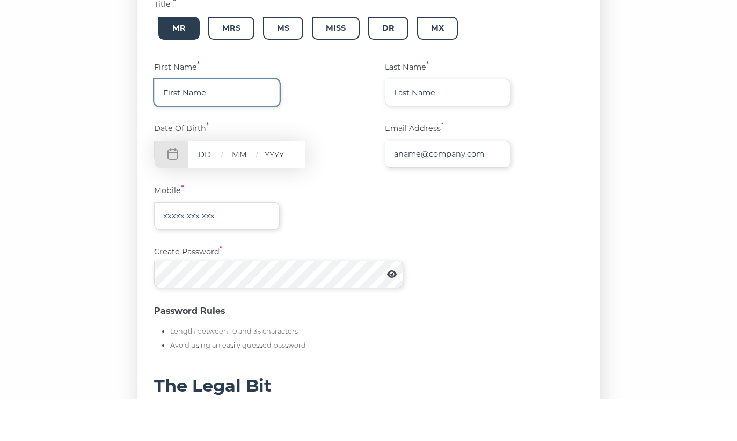
click at [227, 121] on input "text" at bounding box center [217, 134] width 126 height 27
type input "Nayan"
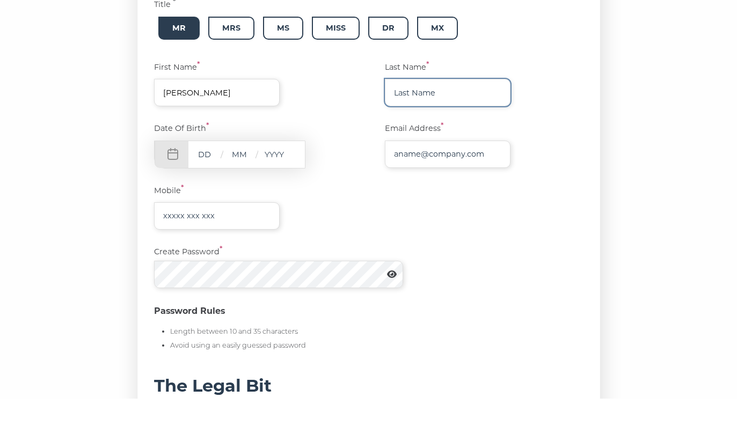
click at [447, 121] on input "text" at bounding box center [448, 134] width 126 height 27
type input "Shrestha"
click at [202, 190] on input "text" at bounding box center [204, 196] width 32 height 13
type input "03"
click at [238, 190] on input "text" at bounding box center [239, 196] width 32 height 13
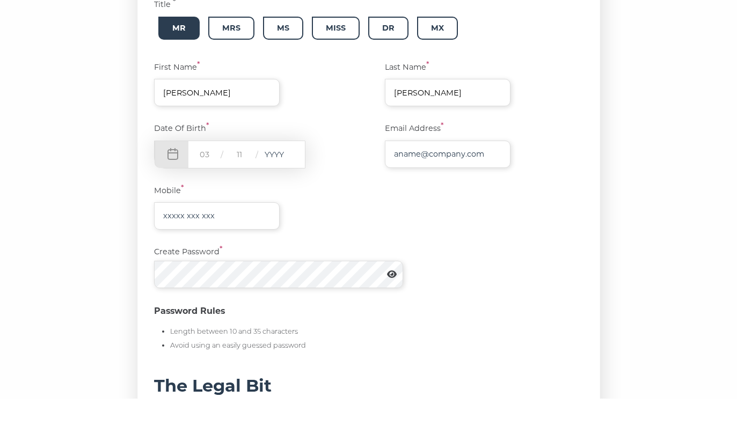
type input "11"
click at [282, 190] on input "text" at bounding box center [274, 196] width 32 height 13
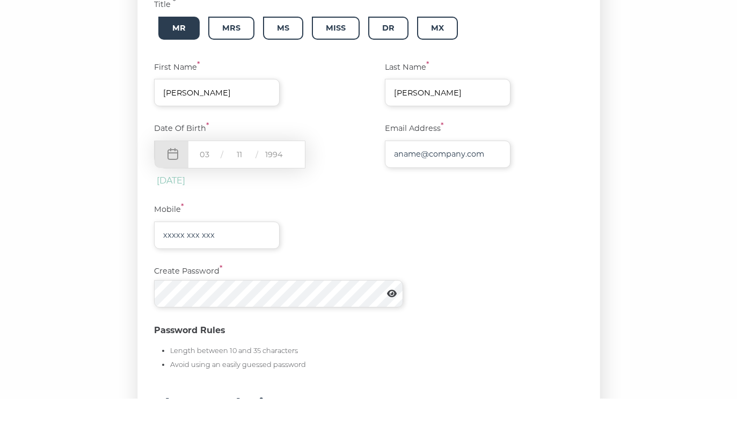
type input "1994"
click at [480, 183] on input "text" at bounding box center [448, 196] width 126 height 27
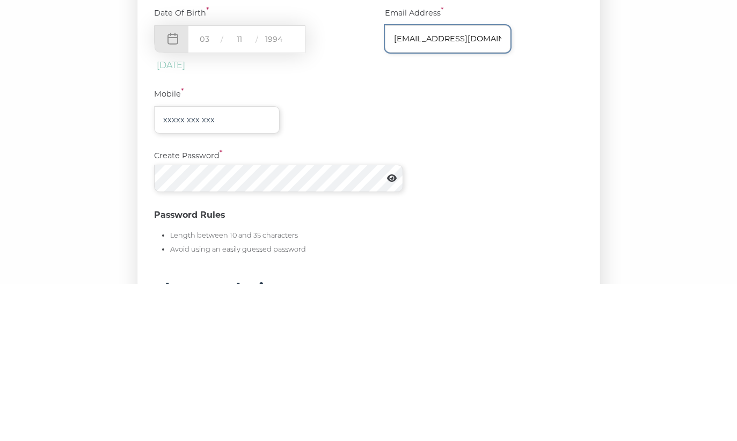
type input "[EMAIL_ADDRESS][DOMAIN_NAME]"
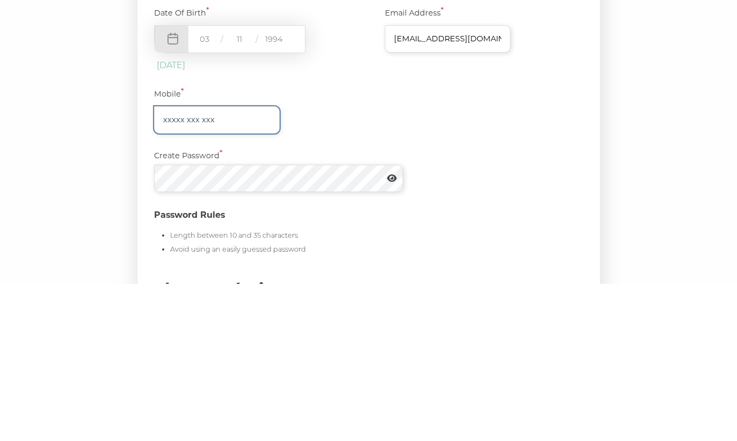
click at [244, 264] on input "text" at bounding box center [217, 277] width 126 height 27
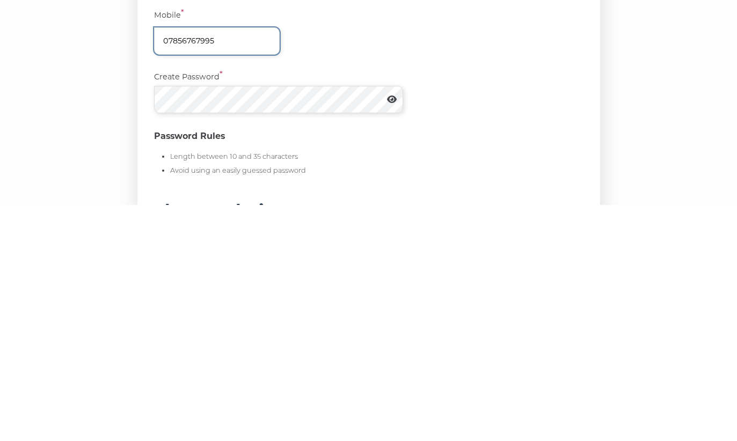
type input "07856767995"
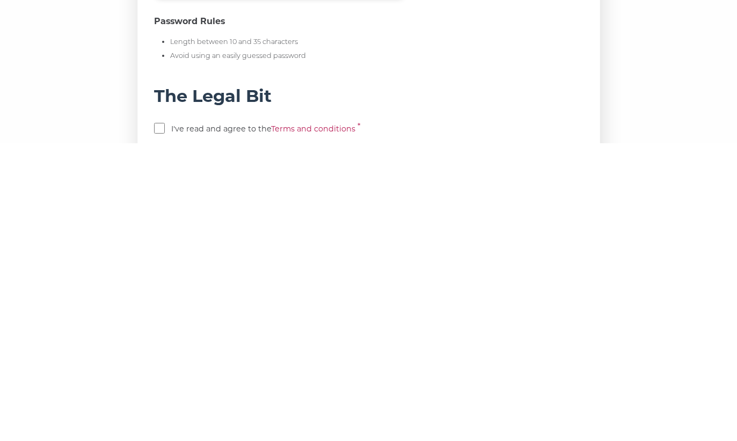
scroll to position [264, 0]
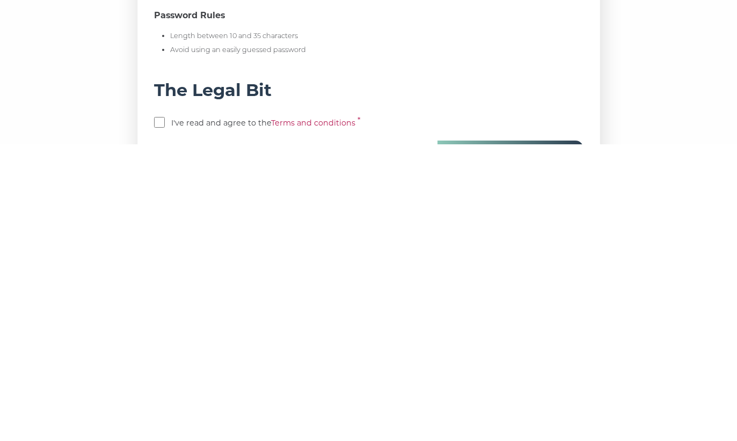
click at [154, 414] on p "I've read and agree to the Terms and conditions *" at bounding box center [368, 421] width 429 height 15
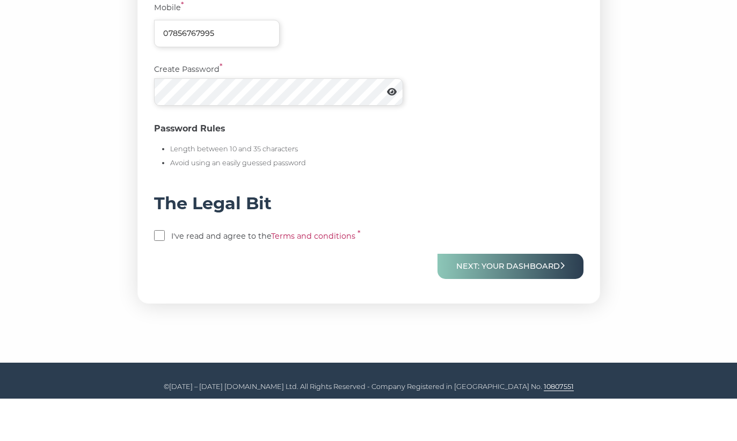
click at [155, 273] on input "checkbox" at bounding box center [159, 278] width 11 height 11
checkbox input "true"
click at [314, 274] on link "Terms and conditions" at bounding box center [313, 279] width 84 height 10
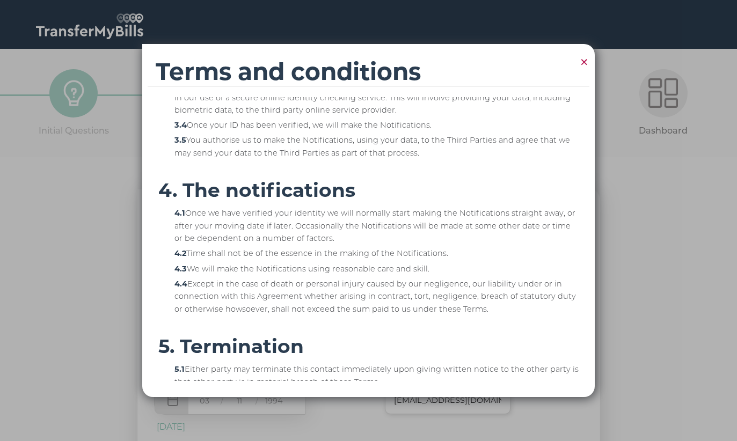
scroll to position [421, 0]
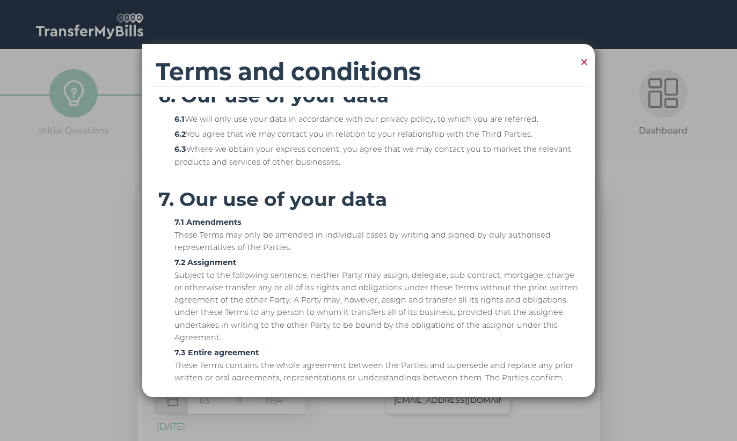
click at [584, 62] on span "×" at bounding box center [584, 62] width 10 height 21
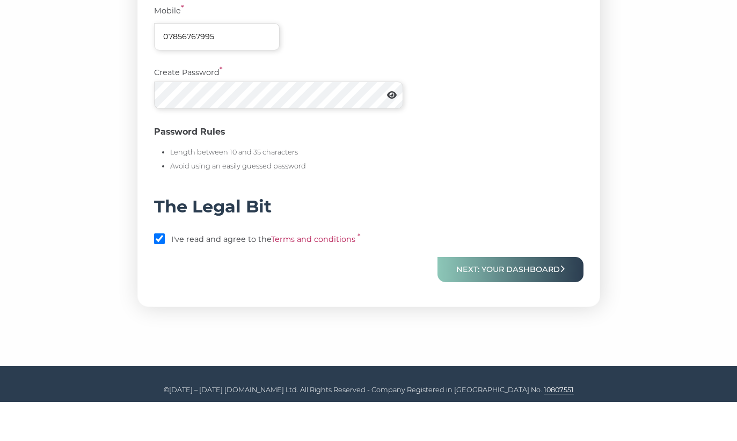
scroll to position [402, 0]
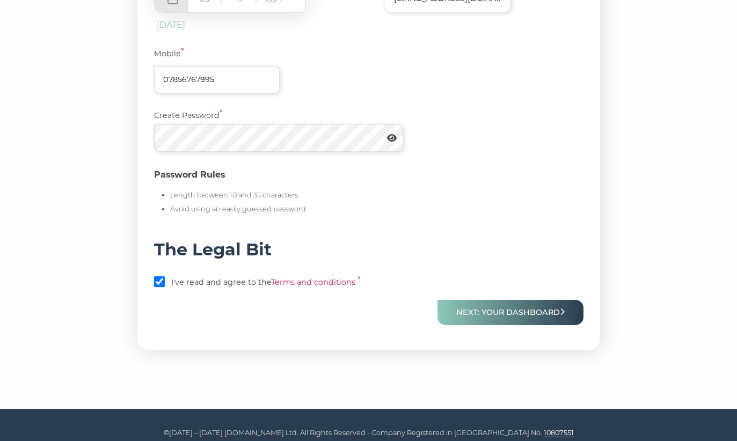
click at [542, 303] on button "Next: Your Dashboard" at bounding box center [510, 312] width 146 height 25
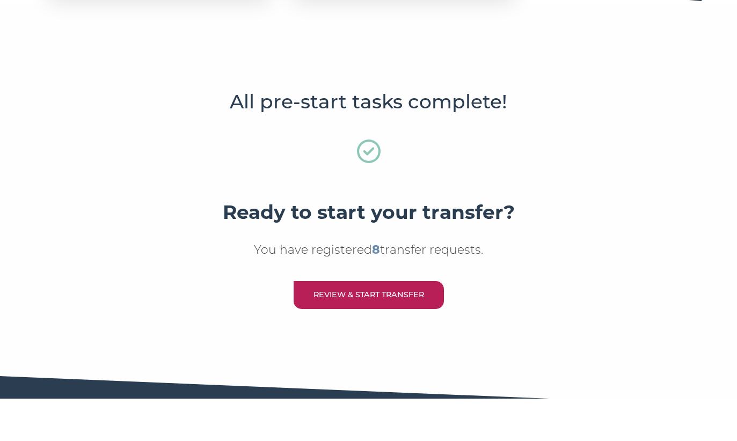
scroll to position [168, 0]
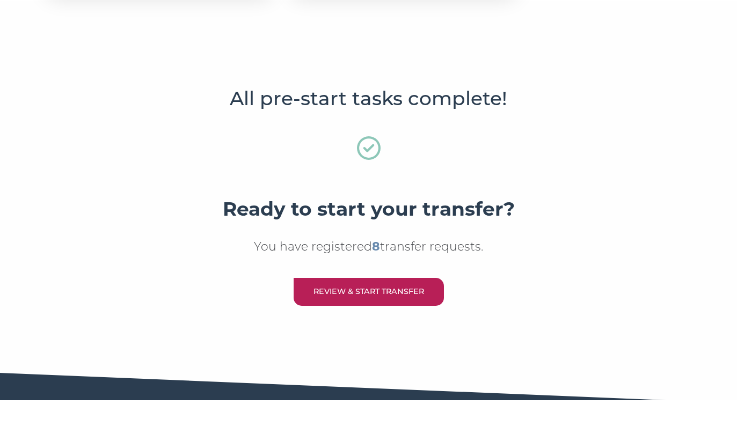
click at [394, 319] on link "Review & Start Transfer" at bounding box center [368, 332] width 150 height 27
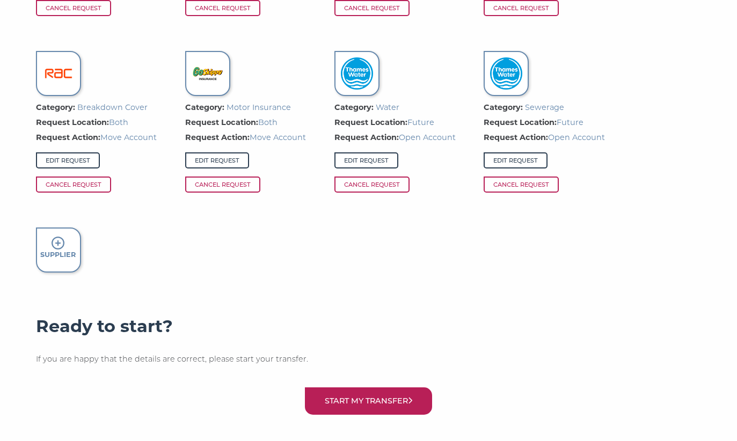
scroll to position [927, 0]
click at [80, 158] on link "Edit Request" at bounding box center [68, 161] width 64 height 16
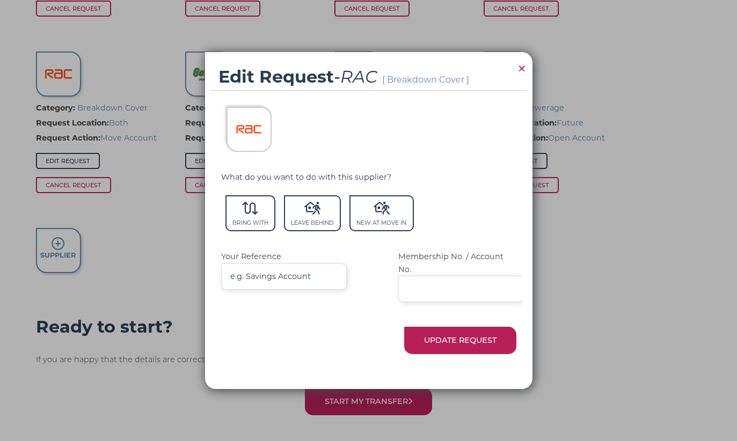
click at [519, 79] on span "×" at bounding box center [522, 68] width 10 height 21
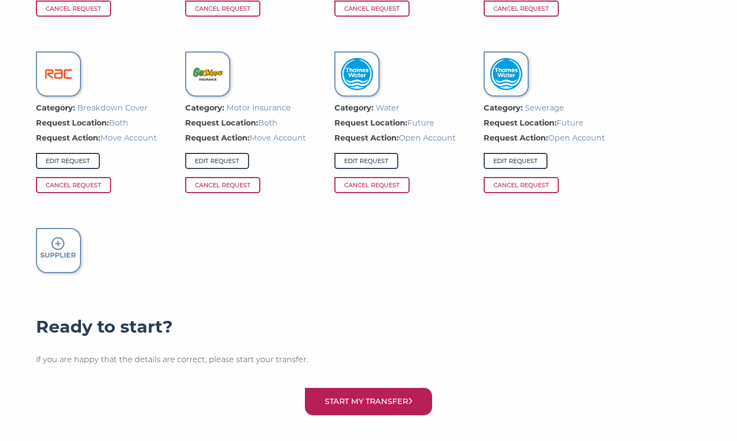
click at [87, 153] on link "Edit Request" at bounding box center [68, 161] width 64 height 16
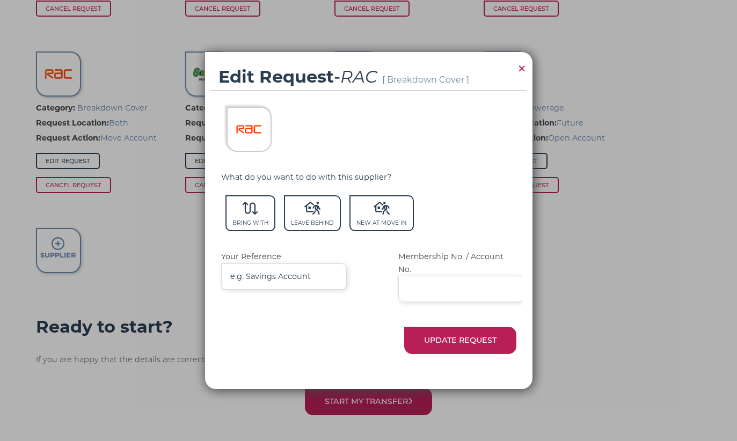
click at [516, 77] on button "×" at bounding box center [521, 68] width 16 height 33
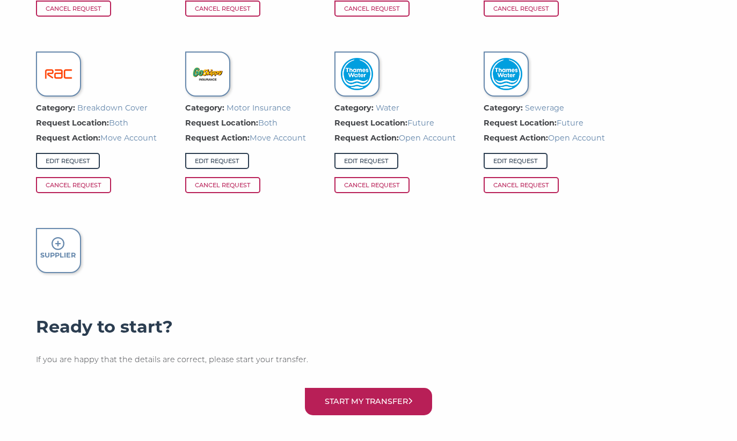
click at [91, 185] on span "Cancel Request" at bounding box center [73, 185] width 75 height 16
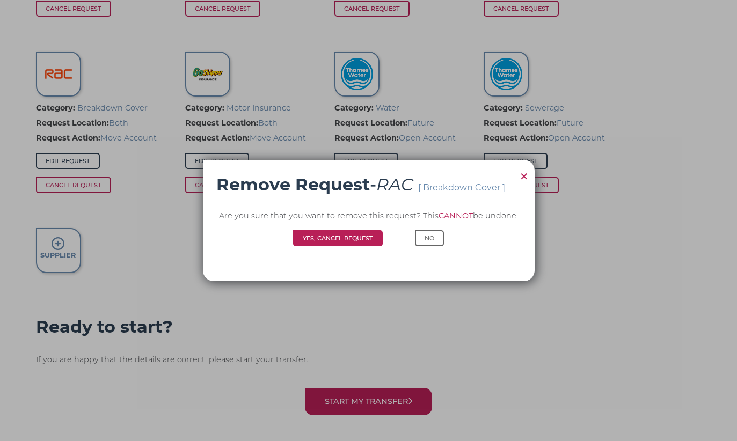
click at [353, 239] on button "Yes, Cancel Request" at bounding box center [338, 238] width 90 height 16
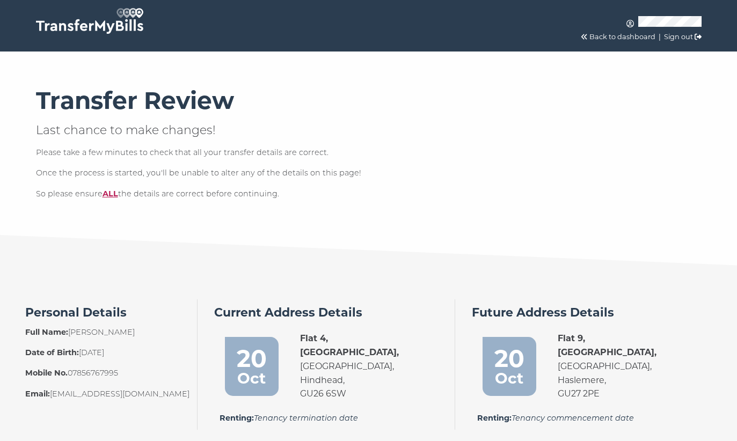
scroll to position [914, 0]
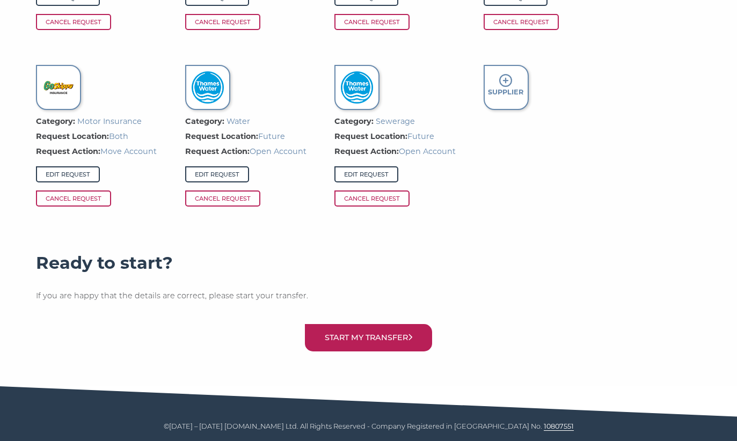
click at [506, 83] on icon at bounding box center [505, 80] width 13 height 13
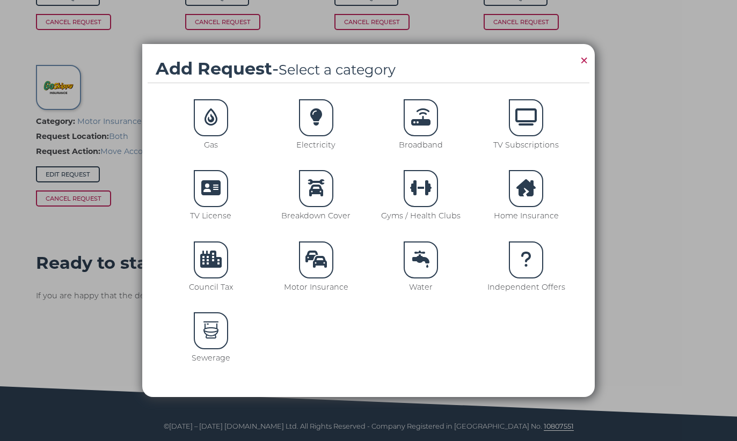
click at [317, 199] on div at bounding box center [316, 188] width 34 height 37
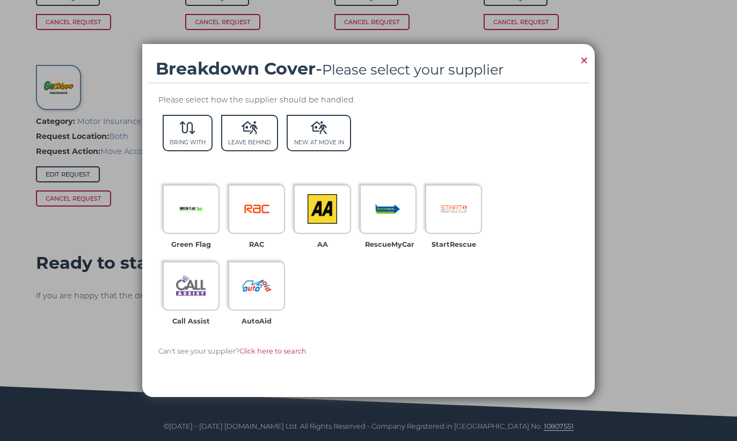
click at [284, 353] on span "Click here to search" at bounding box center [272, 351] width 67 height 8
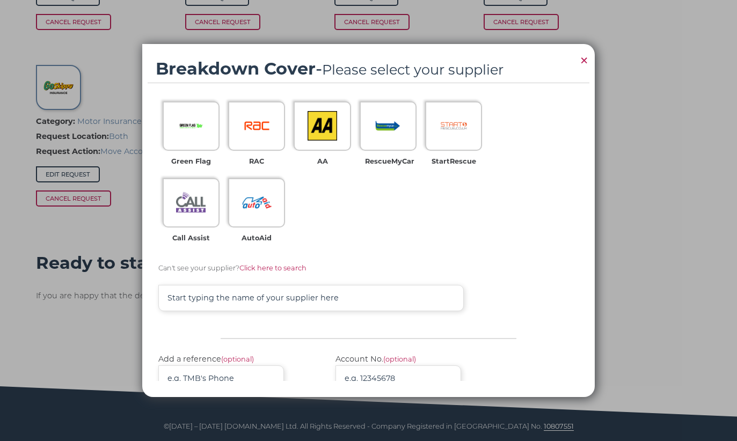
scroll to position [85, 0]
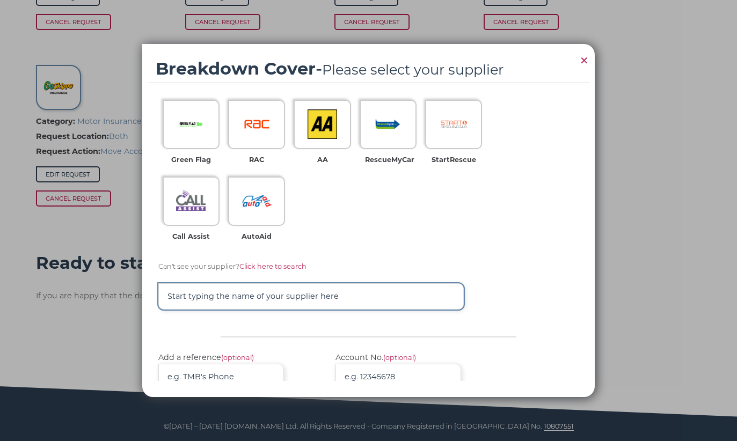
click at [327, 300] on input "text" at bounding box center [311, 296] width 306 height 26
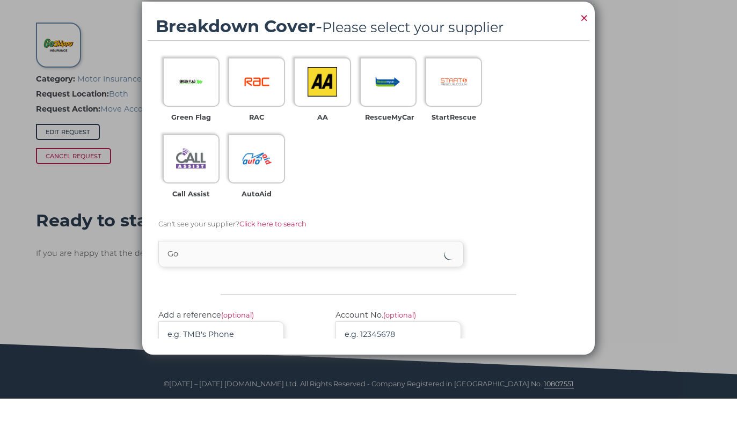
click at [190, 295] on div "Green Flag RAC AA RescueMyCar StartRescue Call Assist AutoAid Can't see your su…" at bounding box center [368, 219] width 421 height 266
click at [239, 283] on input "Go" at bounding box center [311, 296] width 306 height 26
click at [512, 245] on div "Green Flag RAC AA RescueMyCar StartRescue Call Assist AutoAid Can't see your su…" at bounding box center [368, 198] width 421 height 224
click at [344, 283] on input "Gos" at bounding box center [311, 296] width 306 height 26
click at [245, 283] on input "Goski" at bounding box center [311, 296] width 306 height 26
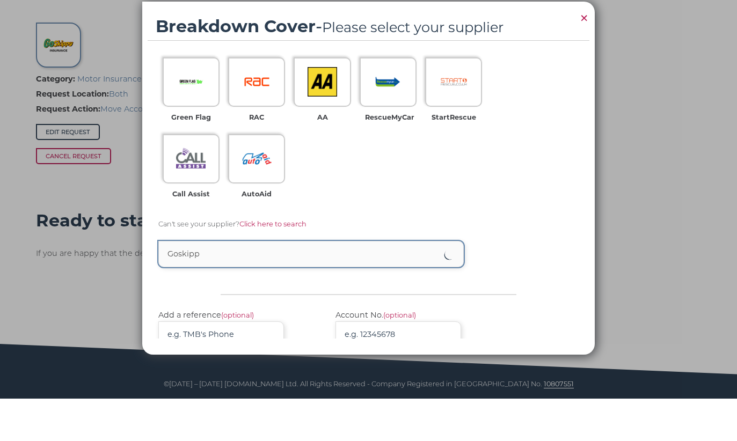
click at [285, 283] on input "Goskipp" at bounding box center [311, 296] width 306 height 26
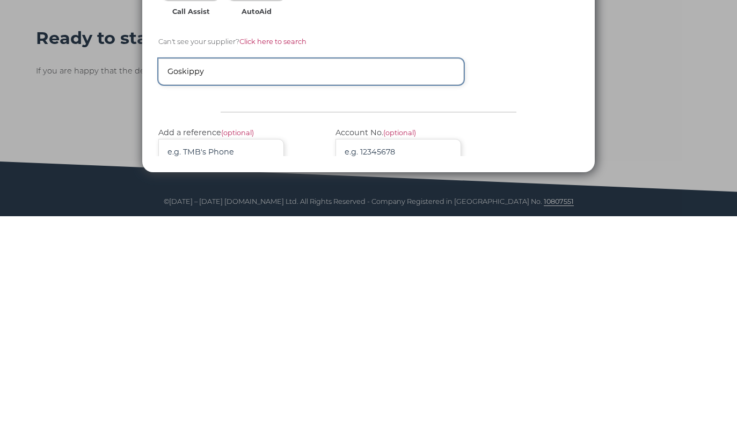
type input "Goskippy"
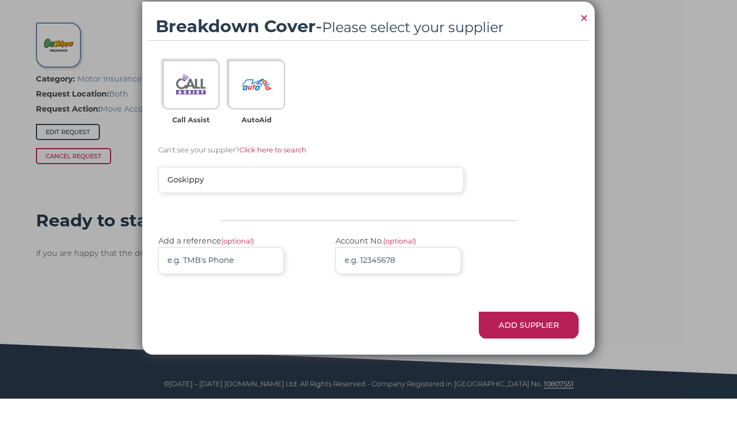
scroll to position [174, 0]
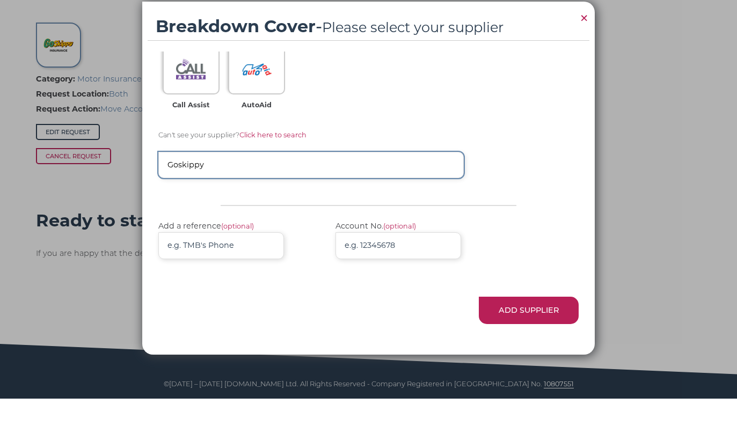
click at [394, 194] on input "Goskippy" at bounding box center [311, 207] width 306 height 26
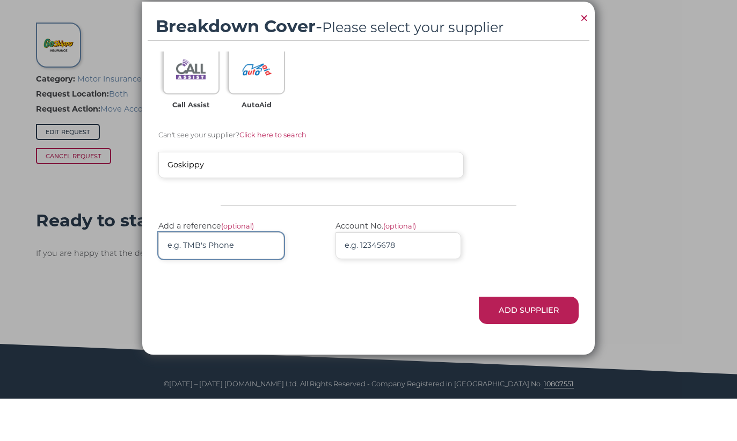
click at [236, 275] on input "Add a reference (optional)" at bounding box center [221, 288] width 126 height 26
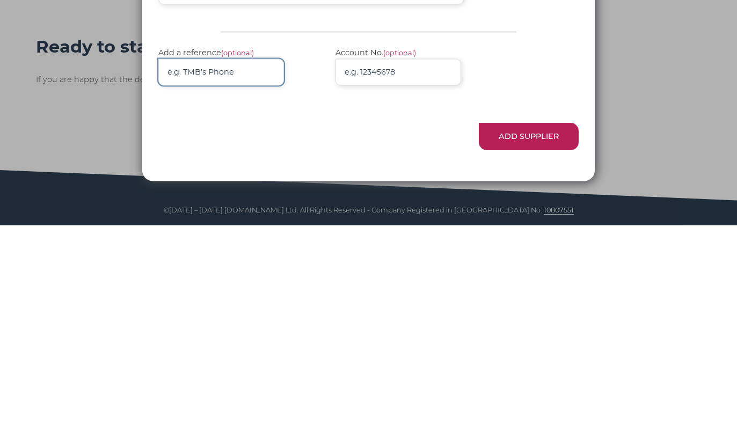
click at [229, 275] on input "Add a reference (optional)" at bounding box center [221, 288] width 126 height 26
paste input "SHNH82BR03"
type input "SHNH82BR03"
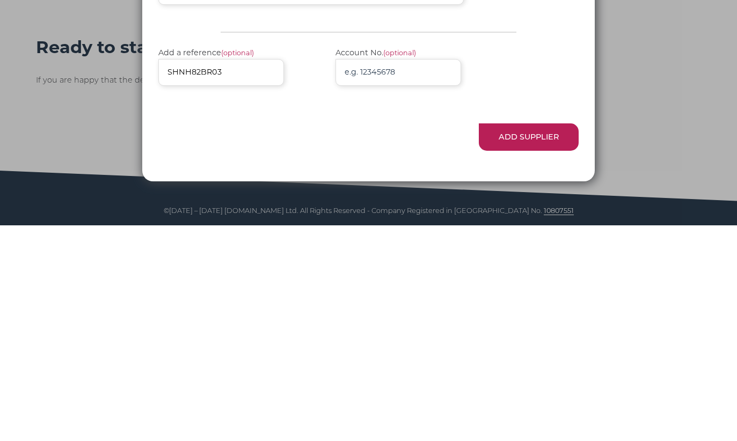
click at [400, 312] on div at bounding box center [368, 325] width 421 height 27
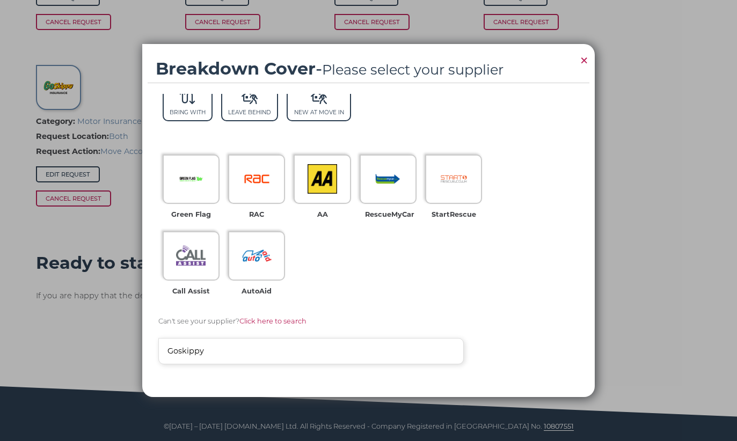
scroll to position [31, 0]
click at [265, 175] on img at bounding box center [257, 179] width 30 height 30
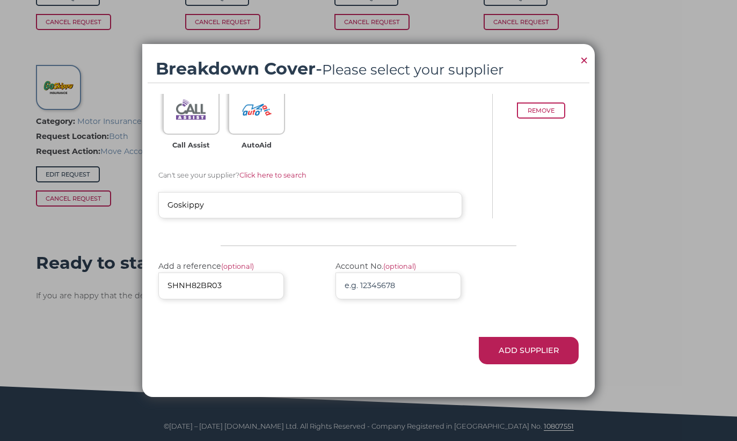
scroll to position [175, 0]
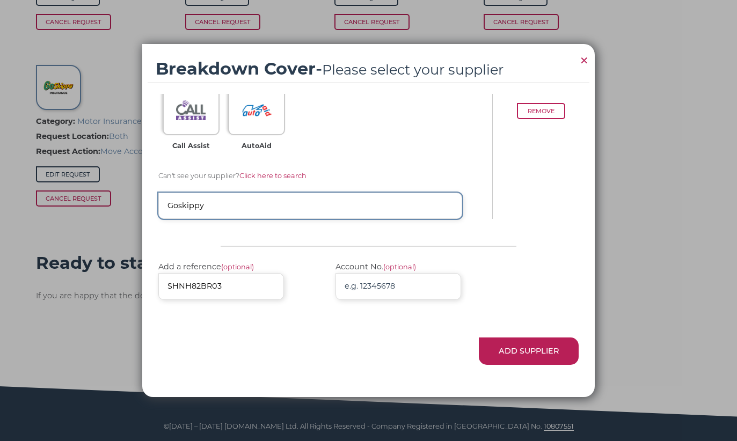
click at [247, 205] on input "Goskippy" at bounding box center [310, 206] width 304 height 26
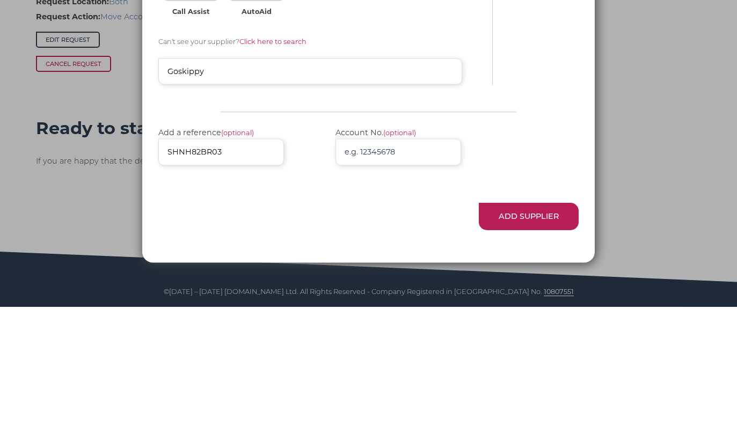
click at [547, 219] on div at bounding box center [368, 232] width 421 height 27
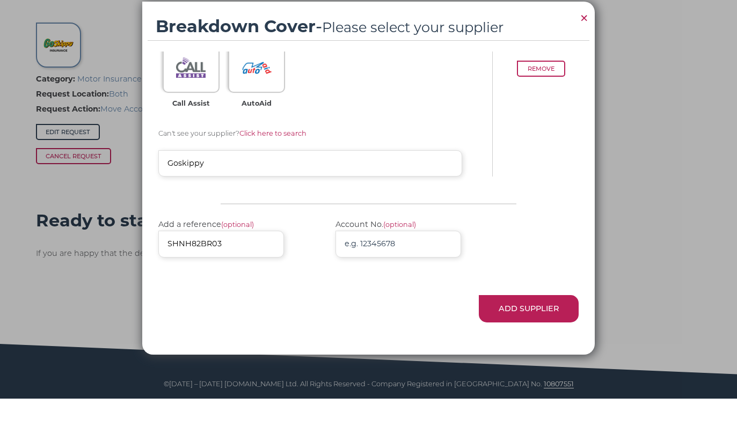
click at [525, 337] on button "Add Supplier" at bounding box center [529, 350] width 100 height 27
click at [537, 337] on button "Add Supplier" at bounding box center [529, 350] width 100 height 27
click at [577, 44] on button "×" at bounding box center [584, 60] width 16 height 33
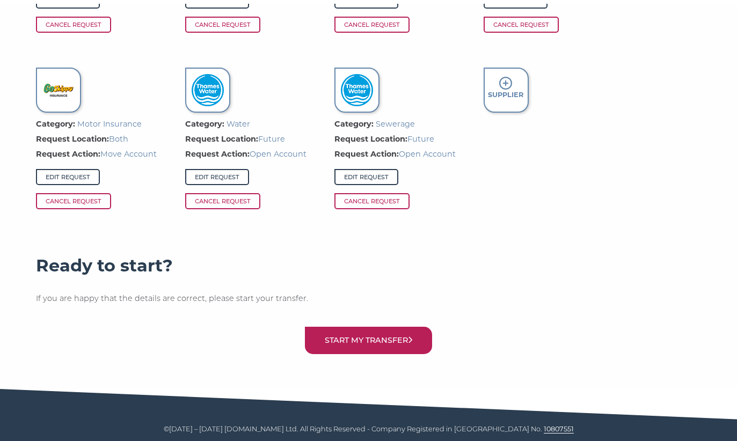
scroll to position [913, 0]
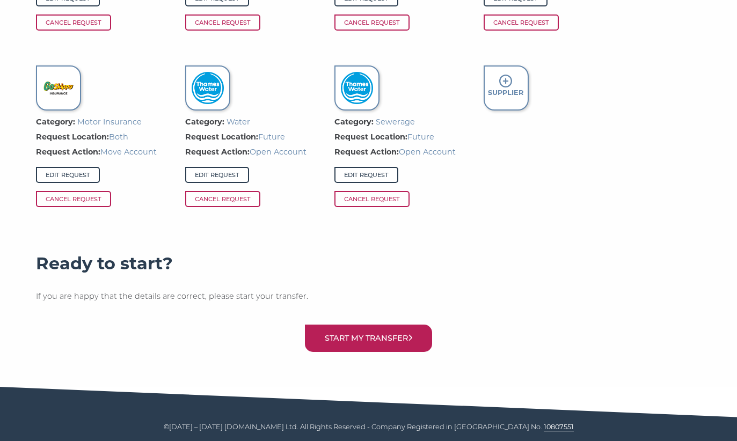
click at [507, 85] on icon at bounding box center [505, 81] width 13 height 13
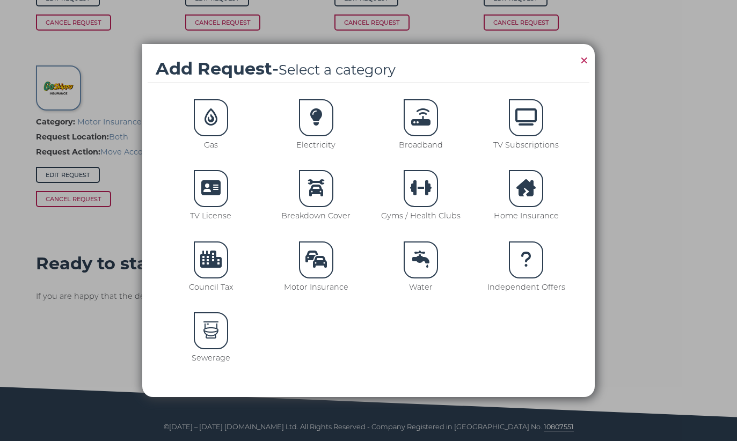
click at [317, 188] on icon at bounding box center [315, 187] width 17 height 17
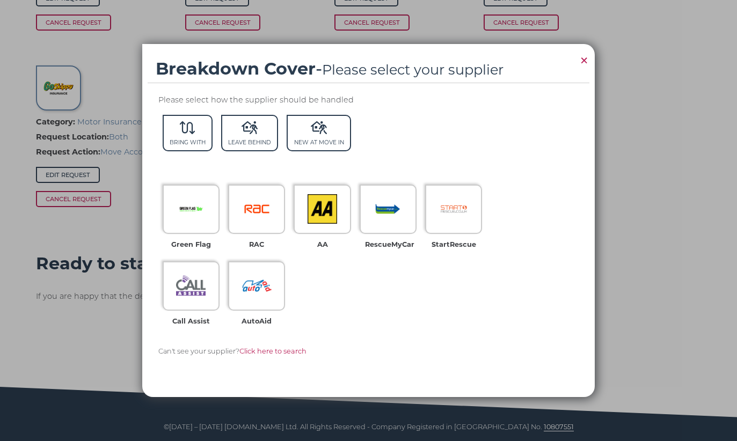
click at [265, 201] on img at bounding box center [257, 209] width 30 height 30
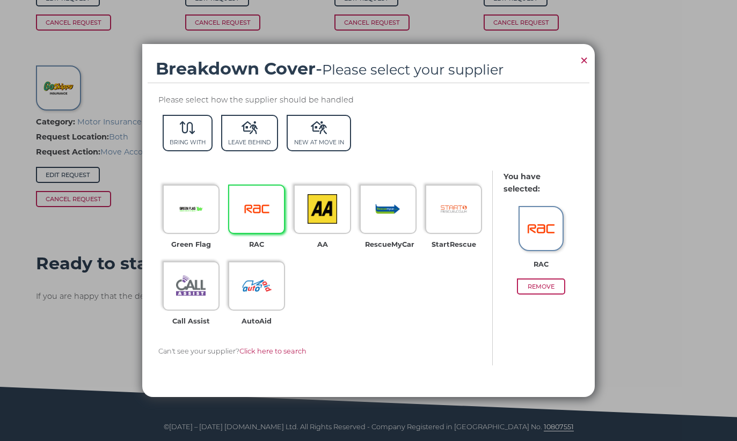
click at [187, 129] on icon at bounding box center [187, 127] width 15 height 13
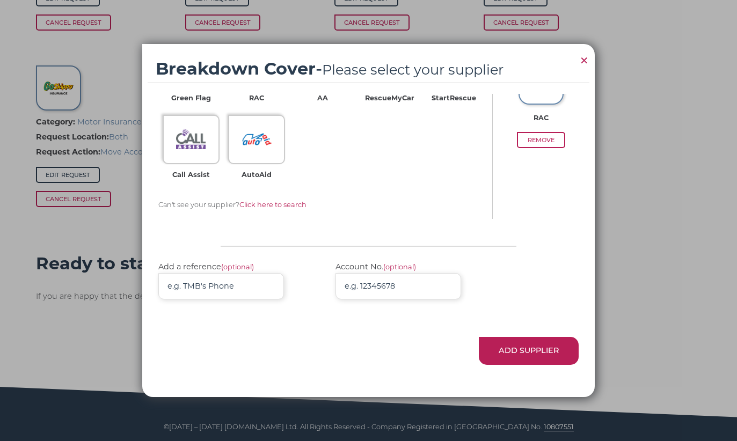
scroll to position [146, 0]
click at [522, 344] on button "Add Supplier" at bounding box center [529, 350] width 100 height 27
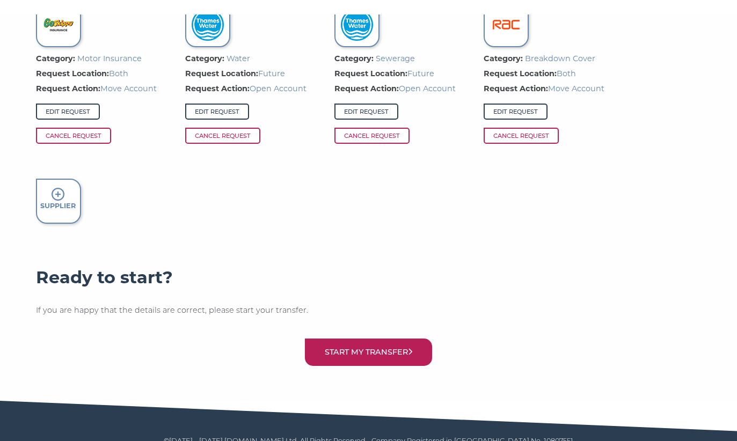
scroll to position [990, 0]
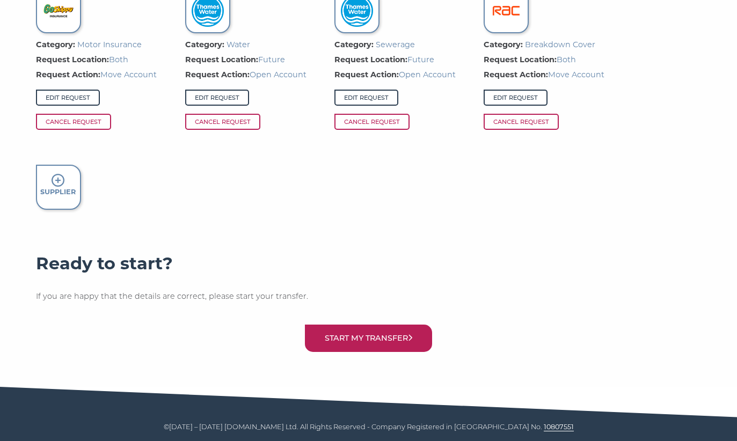
click at [381, 336] on button "Start my transfer" at bounding box center [369, 338] width 128 height 27
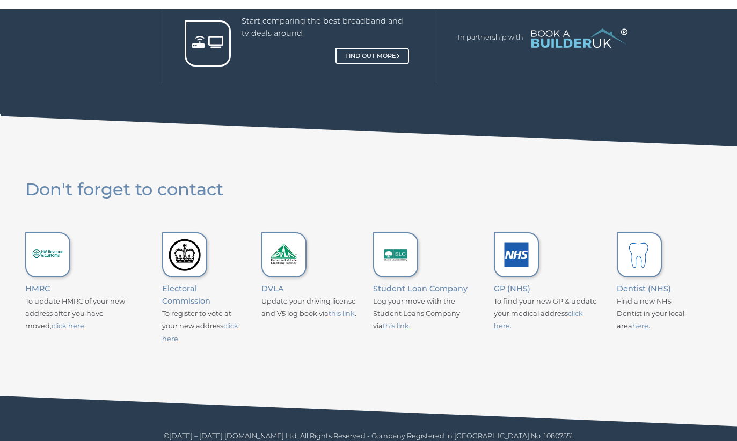
scroll to position [824, 0]
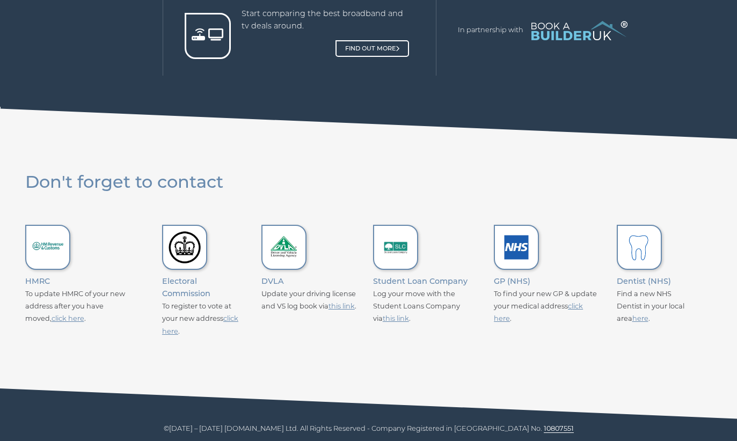
click at [641, 315] on link "here" at bounding box center [640, 318] width 16 height 8
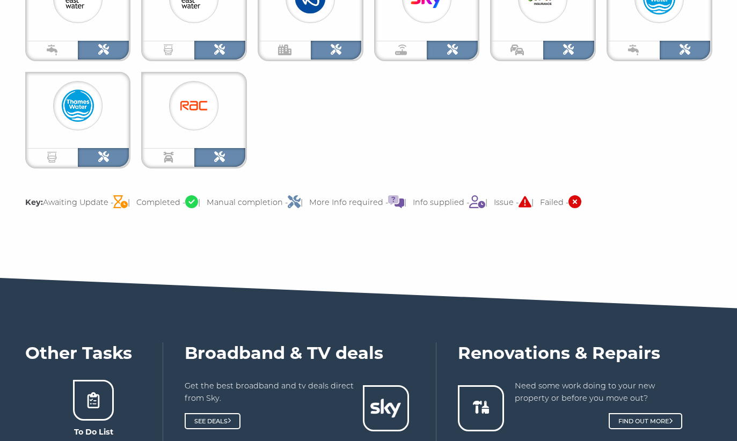
scroll to position [376, 0]
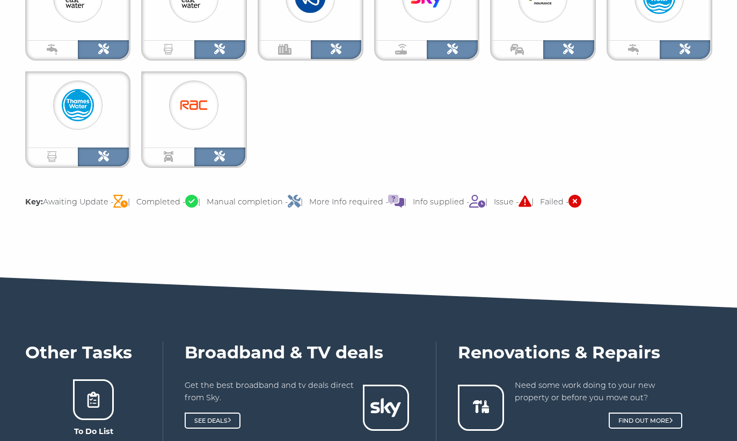
click at [170, 108] on div at bounding box center [193, 104] width 49 height 49
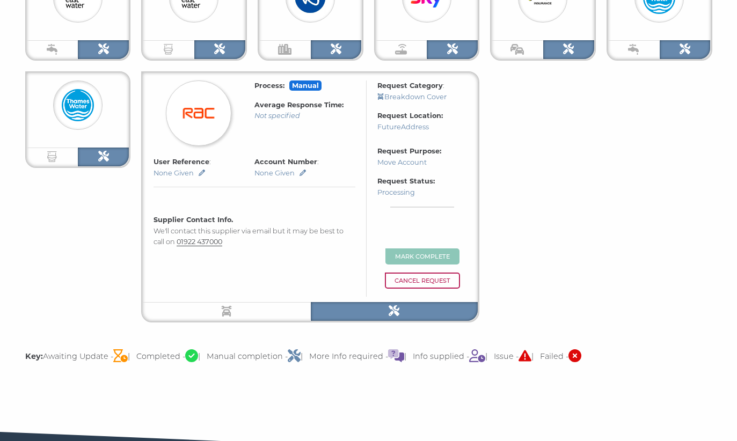
click at [262, 309] on div "Breakdown Cover" at bounding box center [227, 311] width 168 height 19
click at [278, 302] on div "Breakdown Cover" at bounding box center [227, 311] width 168 height 19
click at [575, 202] on div "Process: Auto Average Response Time: Not specified Request Category : Water Req…" at bounding box center [368, 143] width 687 height 358
click at [579, 199] on div "Process: Auto Average Response Time: Not specified Request Category : Water Req…" at bounding box center [368, 143] width 687 height 358
click at [62, 99] on img at bounding box center [78, 105] width 32 height 32
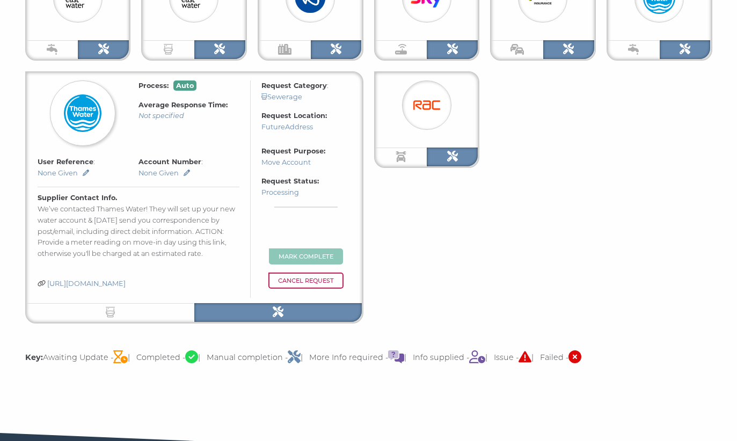
click at [674, 129] on div "Process: Auto Average Response Time: Not specified Request Category : Water Req…" at bounding box center [368, 143] width 687 height 359
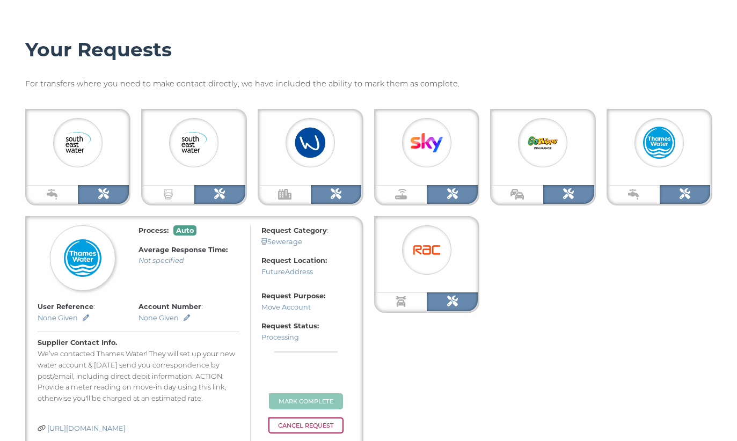
scroll to position [222, 0]
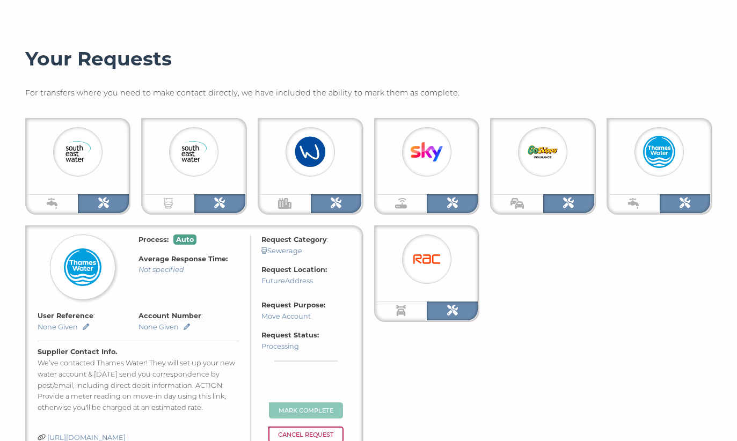
click at [671, 153] on img at bounding box center [659, 152] width 32 height 32
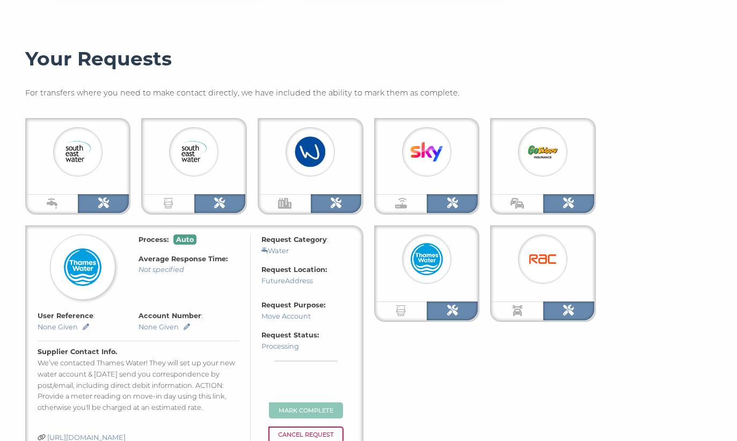
click at [79, 144] on img at bounding box center [78, 152] width 32 height 32
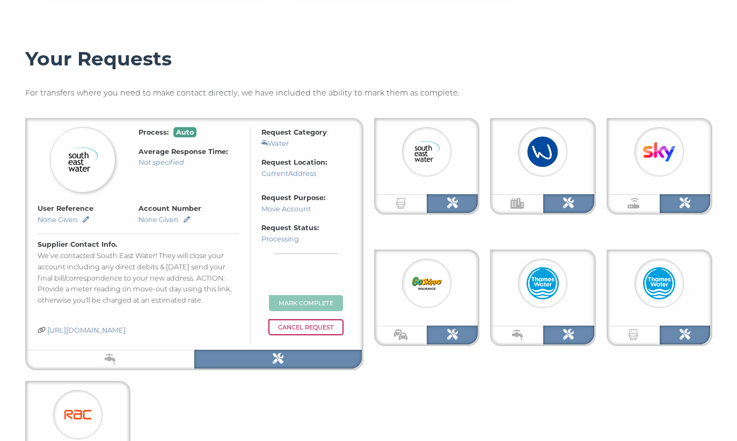
click at [442, 158] on img at bounding box center [426, 152] width 32 height 32
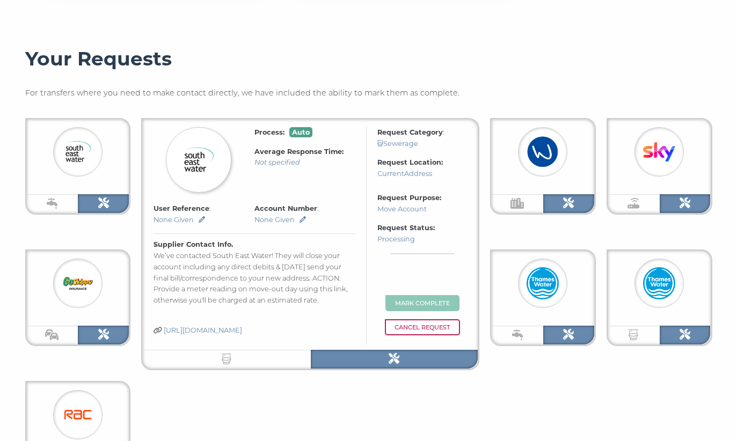
click at [550, 150] on img at bounding box center [542, 152] width 32 height 32
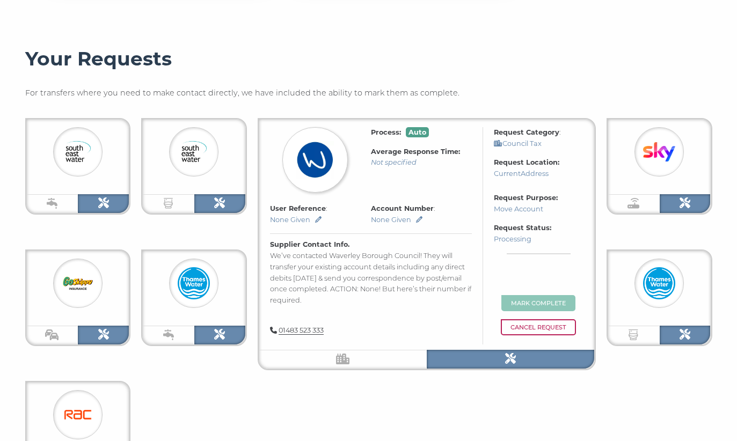
click at [587, 50] on h3 "Your Requests" at bounding box center [368, 59] width 687 height 24
click at [331, 155] on img at bounding box center [315, 160] width 38 height 38
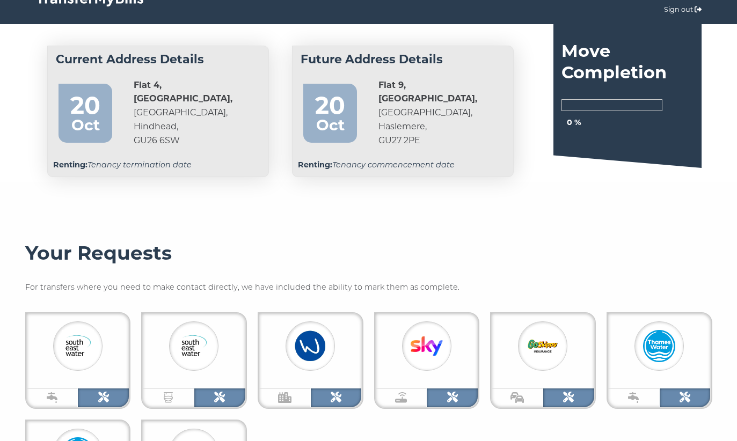
scroll to position [0, 0]
